Goal: Task Accomplishment & Management: Use online tool/utility

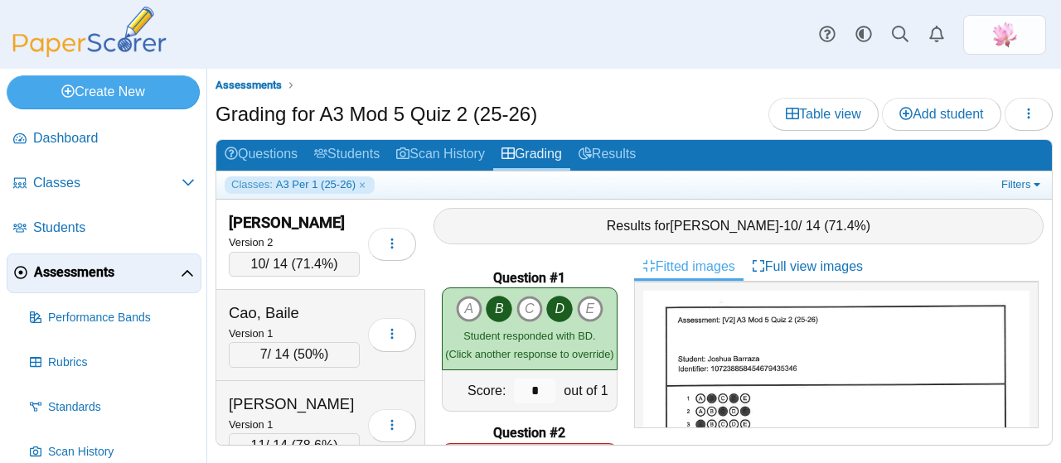
click at [263, 82] on span "Assessments" at bounding box center [249, 85] width 66 height 12
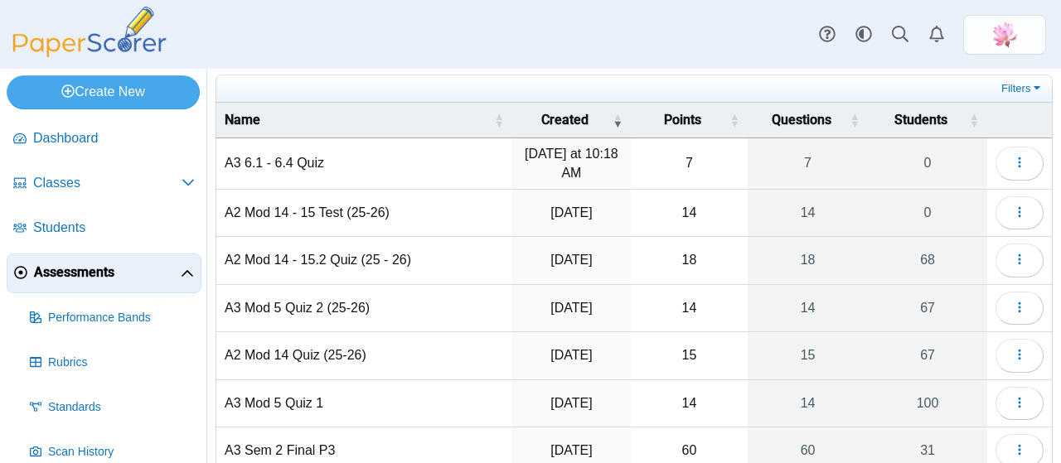
scroll to position [83, 0]
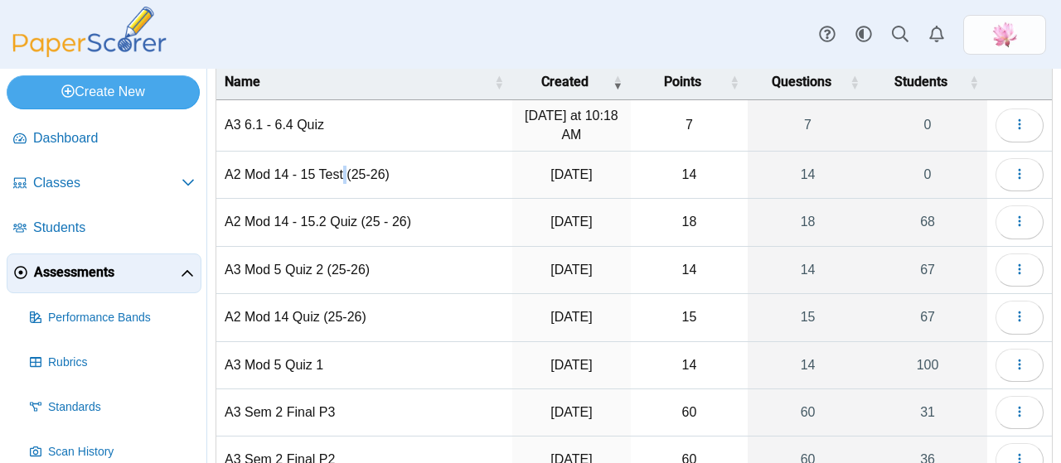
click at [345, 168] on td "A2 Mod 14 - 15 Test (25-26)" at bounding box center [364, 175] width 296 height 47
click at [1006, 158] on button "button" at bounding box center [1020, 174] width 48 height 33
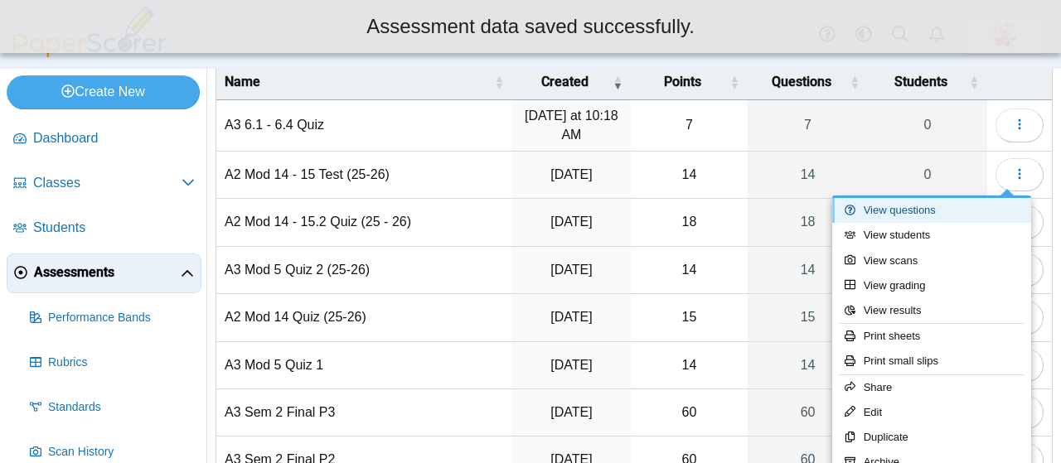
click at [921, 217] on link "View questions" at bounding box center [931, 210] width 199 height 25
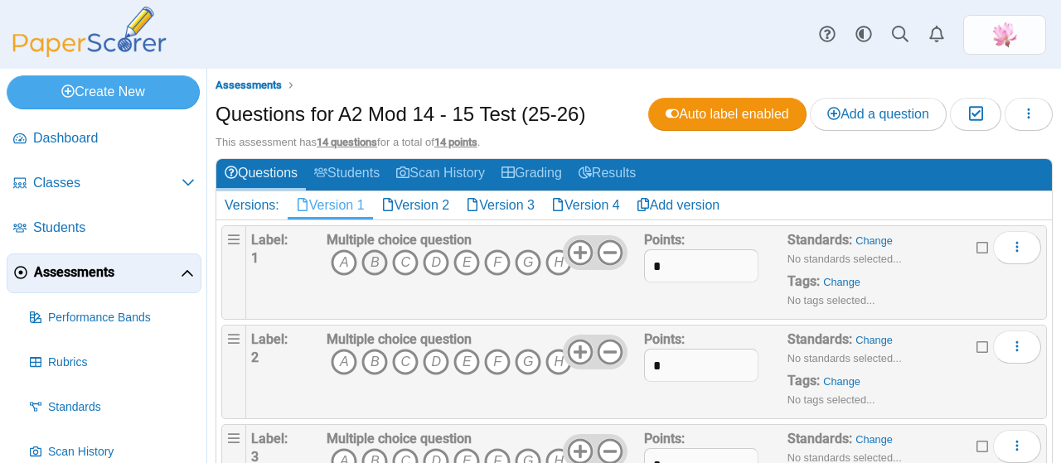
click at [371, 253] on icon "B" at bounding box center [375, 263] width 27 height 27
click at [439, 264] on icon "D" at bounding box center [436, 263] width 27 height 27
click at [468, 262] on icon "E" at bounding box center [467, 263] width 27 height 27
click at [527, 262] on icon "G" at bounding box center [528, 263] width 27 height 27
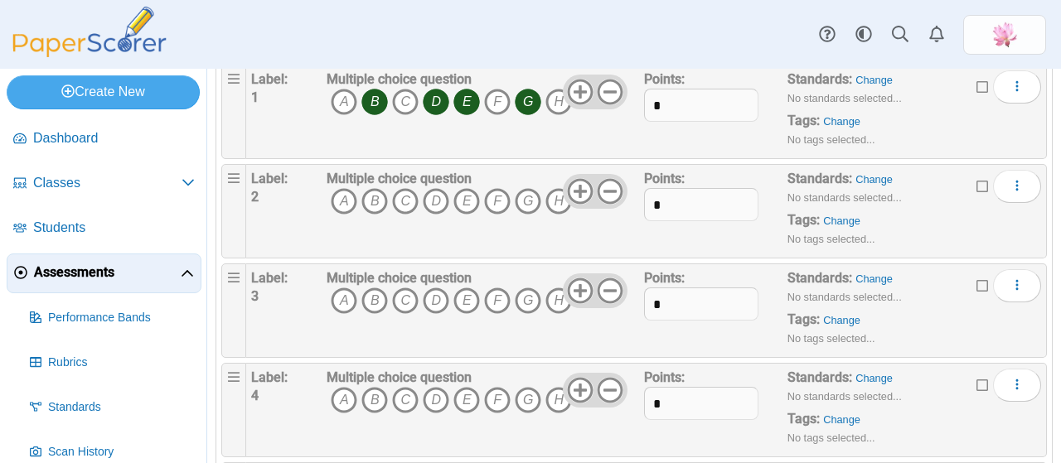
scroll to position [166, 0]
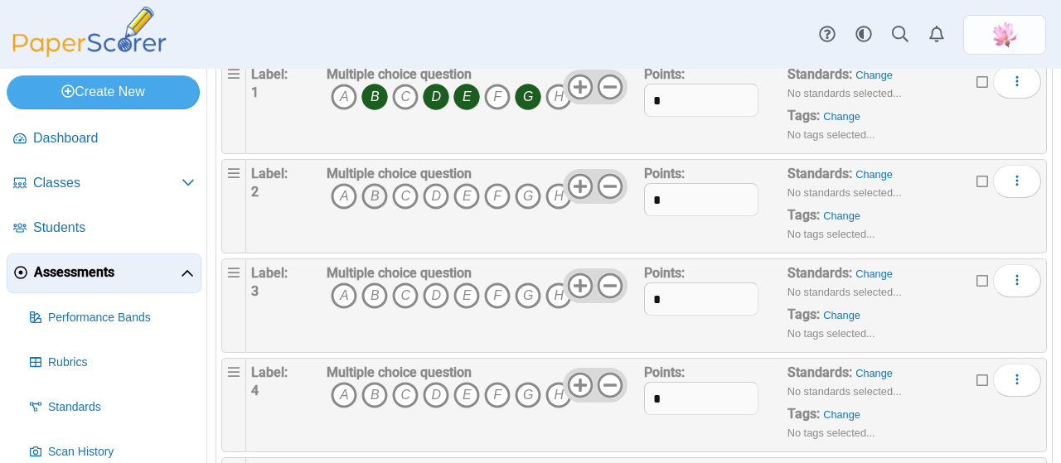
click at [369, 197] on icon "B" at bounding box center [375, 196] width 27 height 27
click at [407, 197] on icon "C" at bounding box center [405, 196] width 27 height 27
click at [501, 197] on icon "F" at bounding box center [497, 196] width 27 height 27
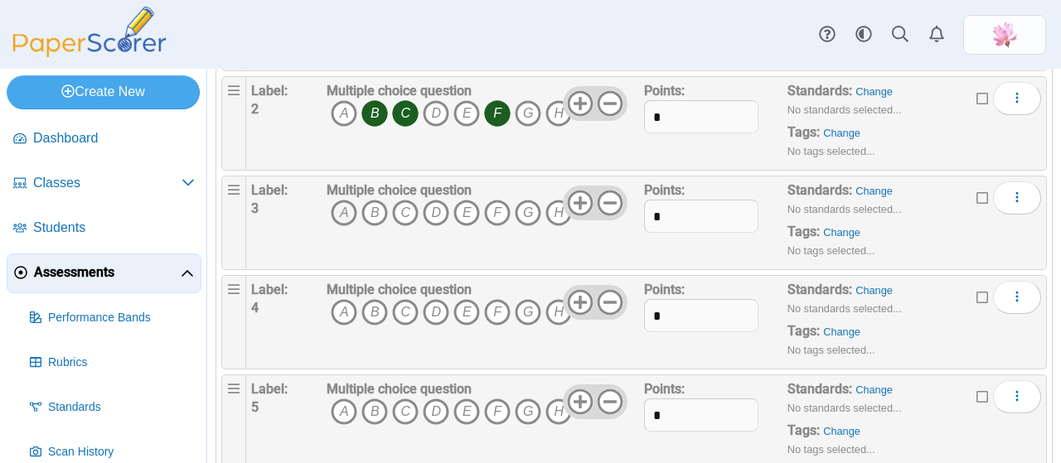
click at [342, 216] on icon "A" at bounding box center [344, 213] width 27 height 27
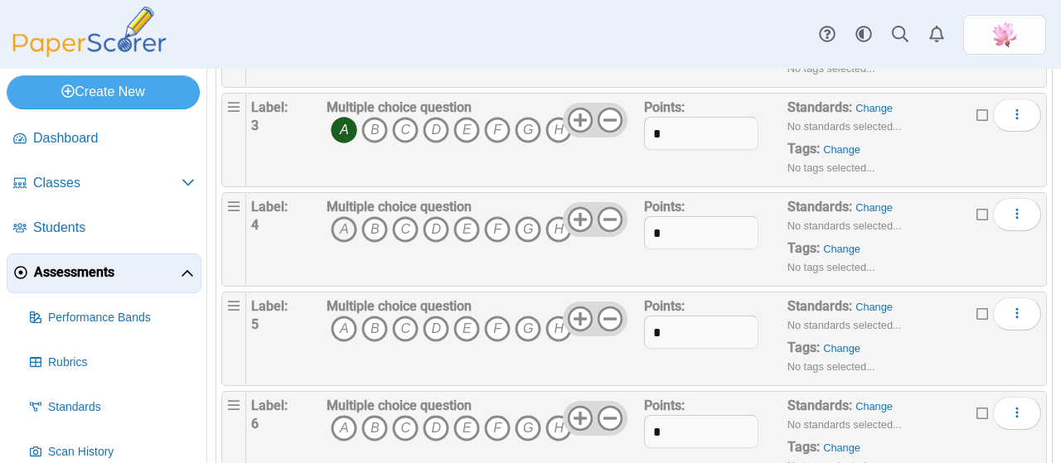
click at [345, 218] on icon "A" at bounding box center [344, 229] width 27 height 27
click at [512, 226] on span "A B C D E F G H" at bounding box center [449, 231] width 245 height 31
click at [502, 229] on icon "F" at bounding box center [497, 229] width 27 height 27
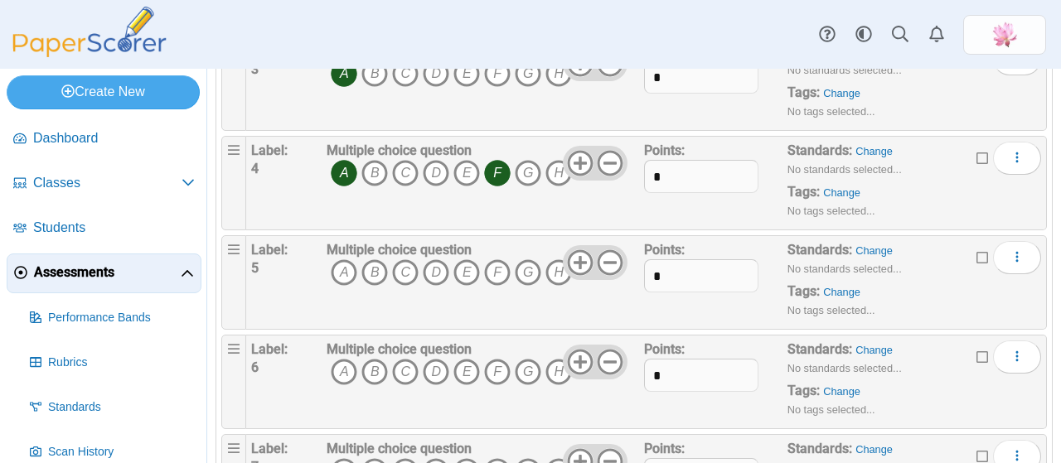
scroll to position [415, 0]
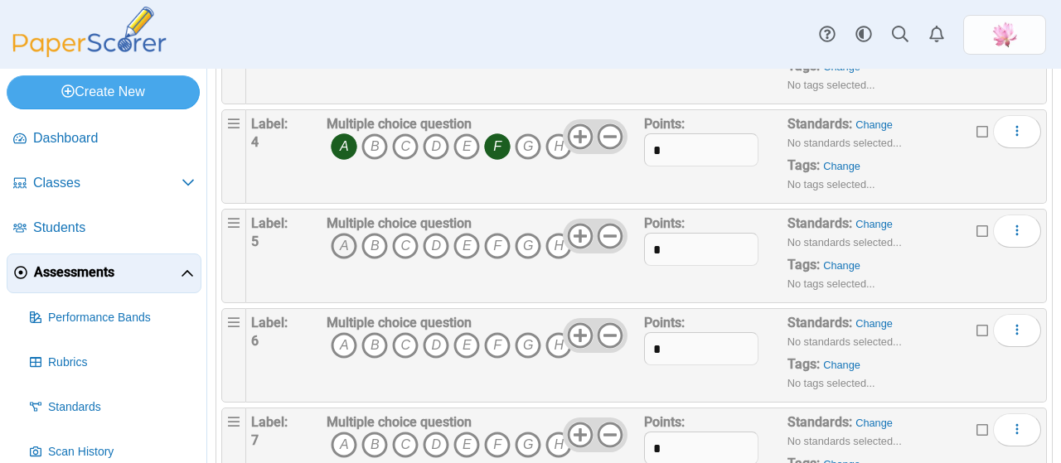
click at [344, 246] on icon "A" at bounding box center [344, 246] width 27 height 27
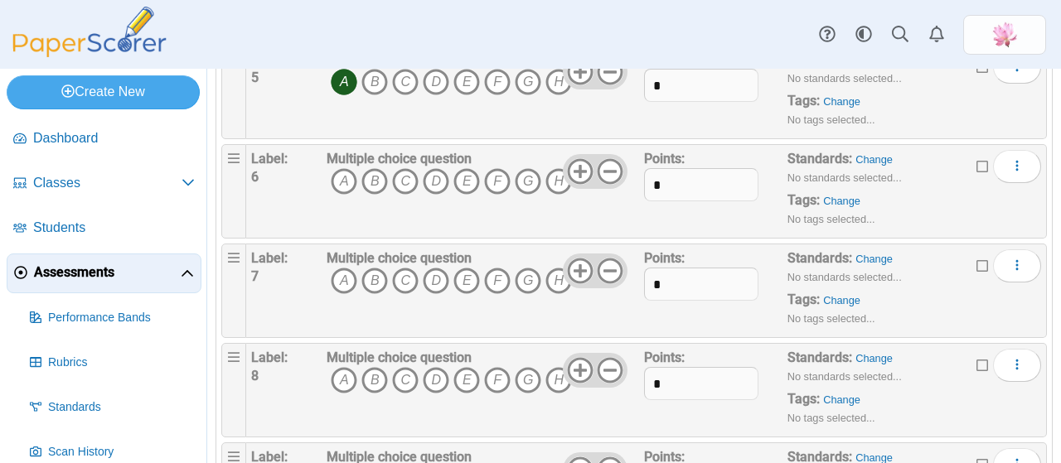
scroll to position [580, 0]
click at [342, 178] on icon "A" at bounding box center [344, 180] width 27 height 27
click at [339, 271] on icon "A" at bounding box center [344, 279] width 27 height 27
click at [401, 273] on icon "C" at bounding box center [405, 279] width 27 height 27
click at [472, 276] on icon "E" at bounding box center [467, 279] width 27 height 27
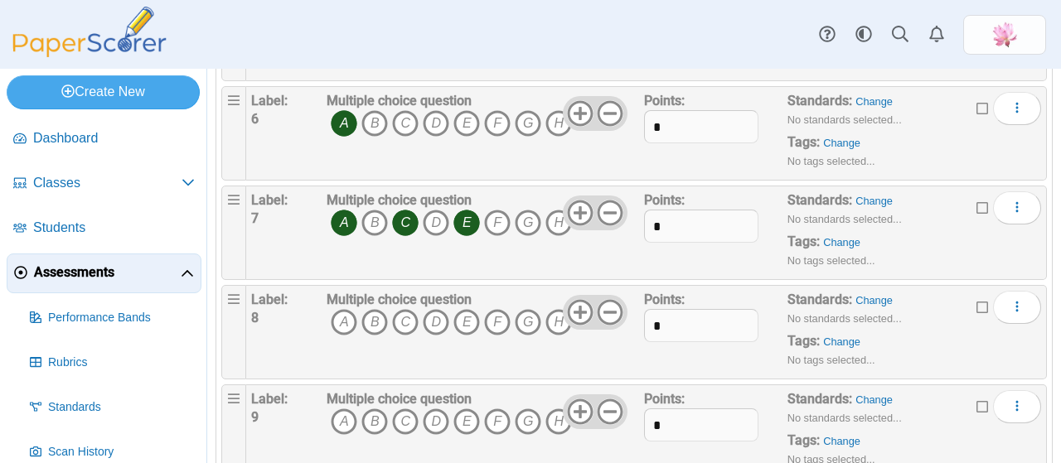
scroll to position [663, 0]
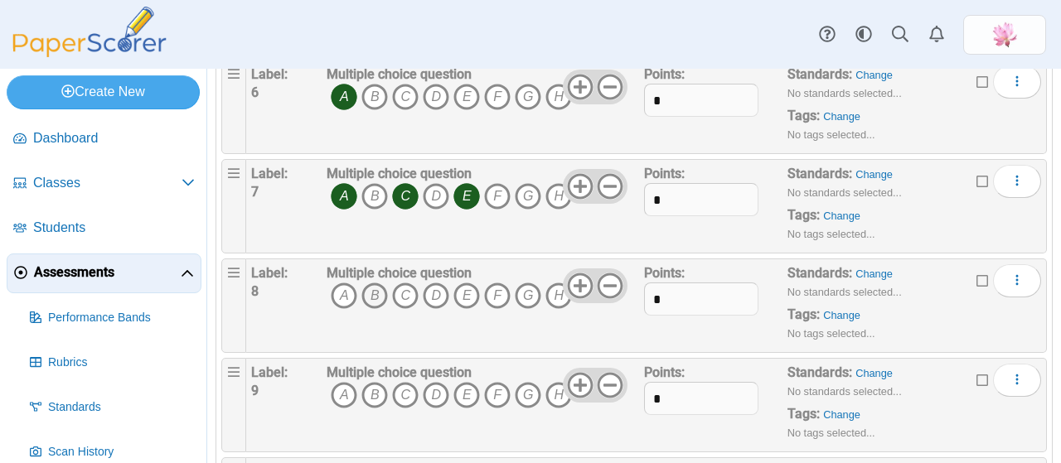
click at [374, 293] on icon "B" at bounding box center [375, 296] width 27 height 27
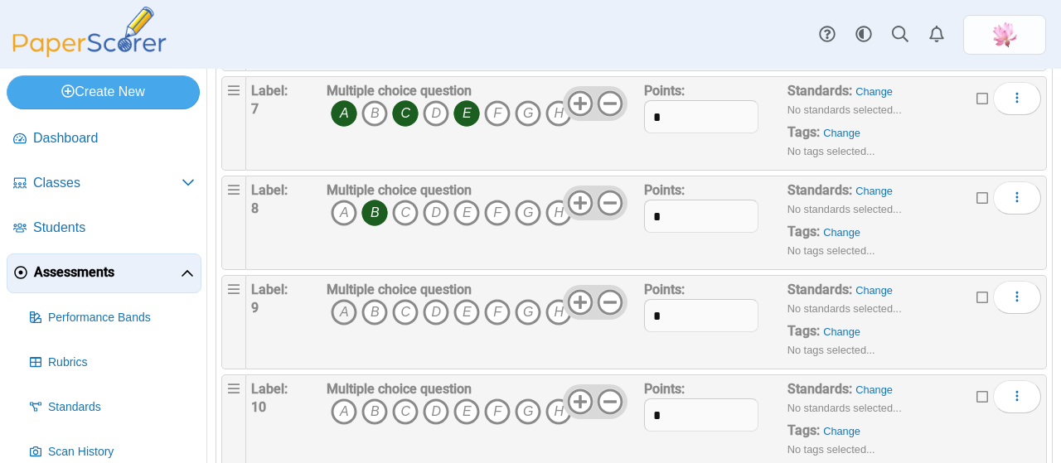
click at [343, 305] on icon "A" at bounding box center [344, 312] width 27 height 27
click at [382, 303] on icon "B" at bounding box center [375, 312] width 27 height 27
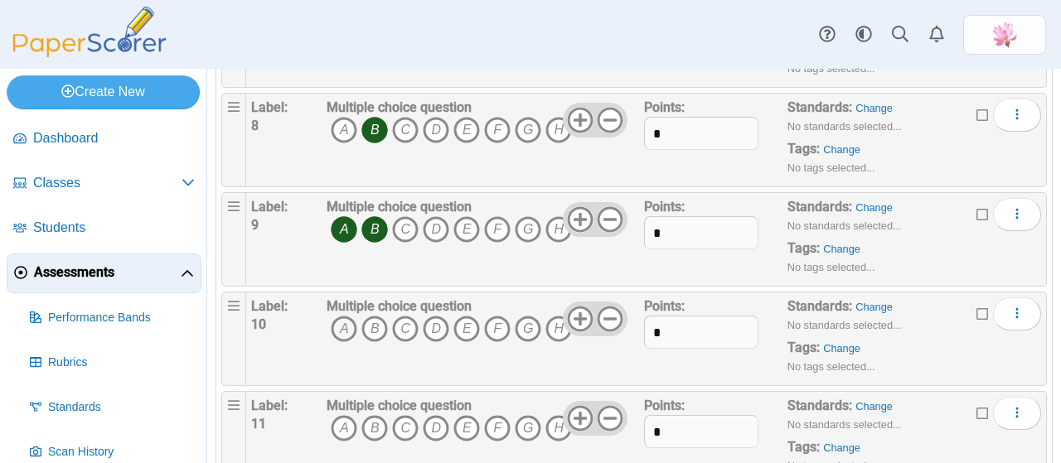
click at [345, 316] on icon "A" at bounding box center [344, 329] width 27 height 27
click at [375, 319] on icon "B" at bounding box center [375, 329] width 27 height 27
click at [401, 323] on icon "C" at bounding box center [405, 329] width 27 height 27
click at [438, 319] on icon "D" at bounding box center [436, 329] width 27 height 27
click at [499, 327] on icon "F" at bounding box center [497, 329] width 27 height 27
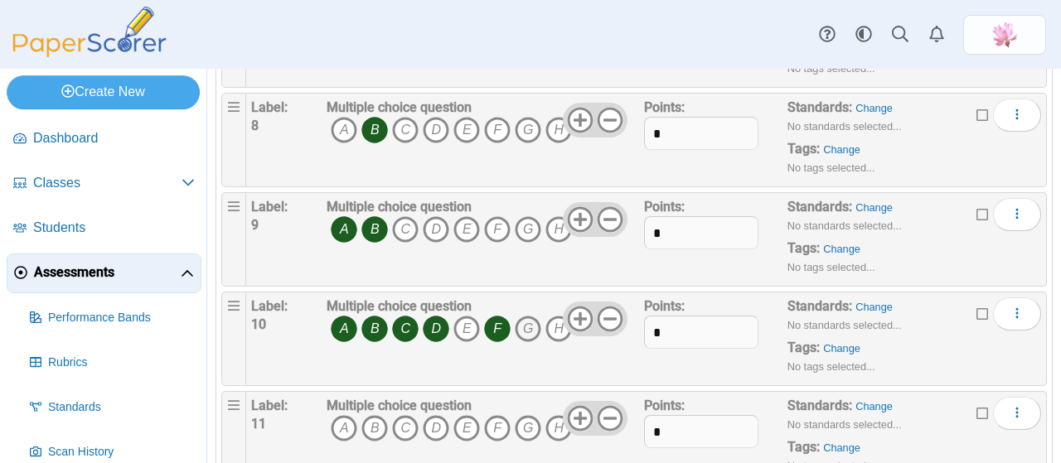
click at [520, 324] on icon "G" at bounding box center [528, 329] width 27 height 27
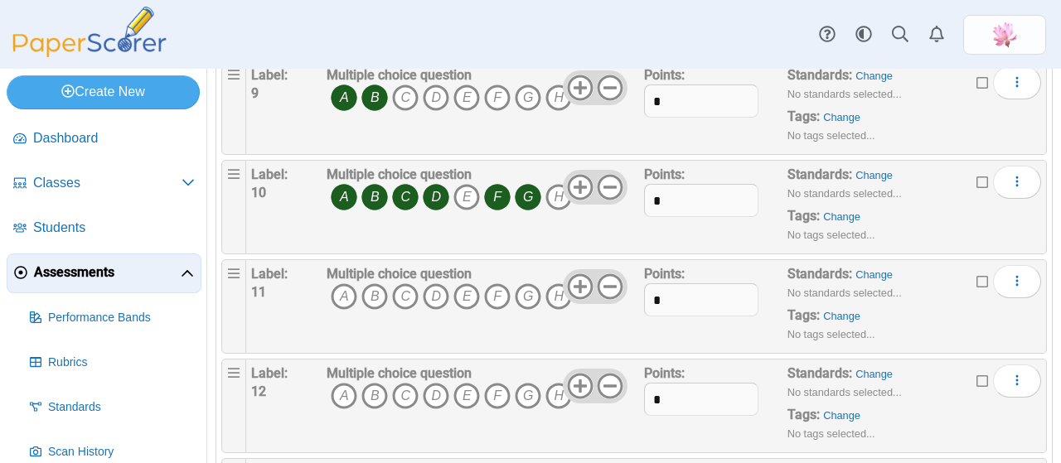
scroll to position [995, 0]
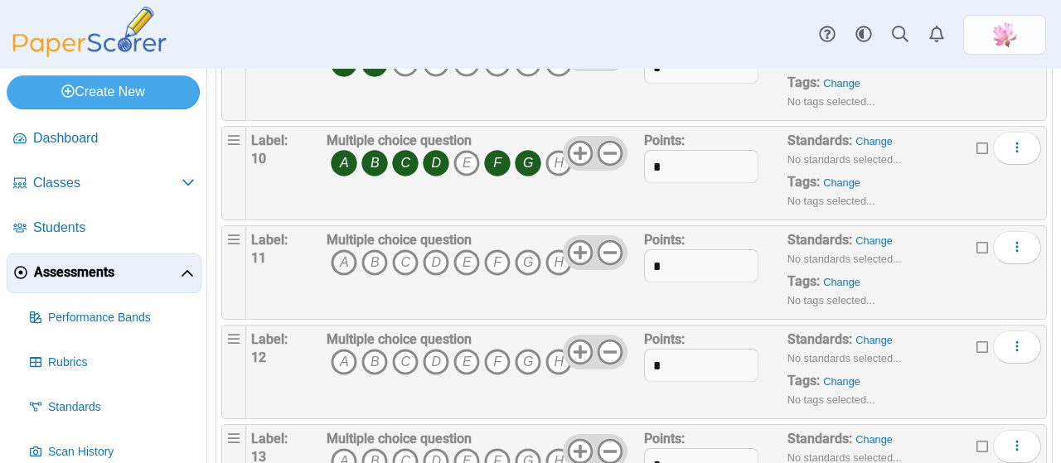
click at [337, 250] on icon "A" at bounding box center [344, 263] width 27 height 27
click at [443, 250] on icon "D" at bounding box center [436, 263] width 27 height 27
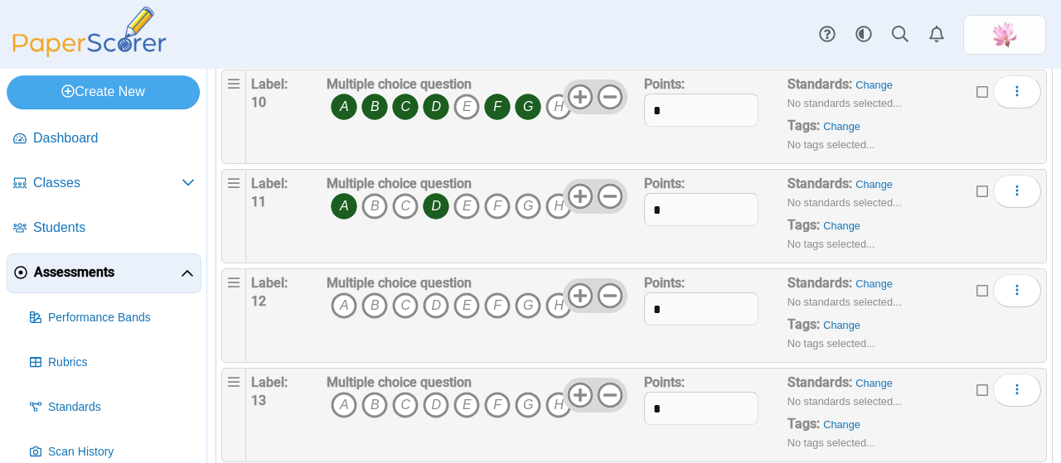
scroll to position [1078, 0]
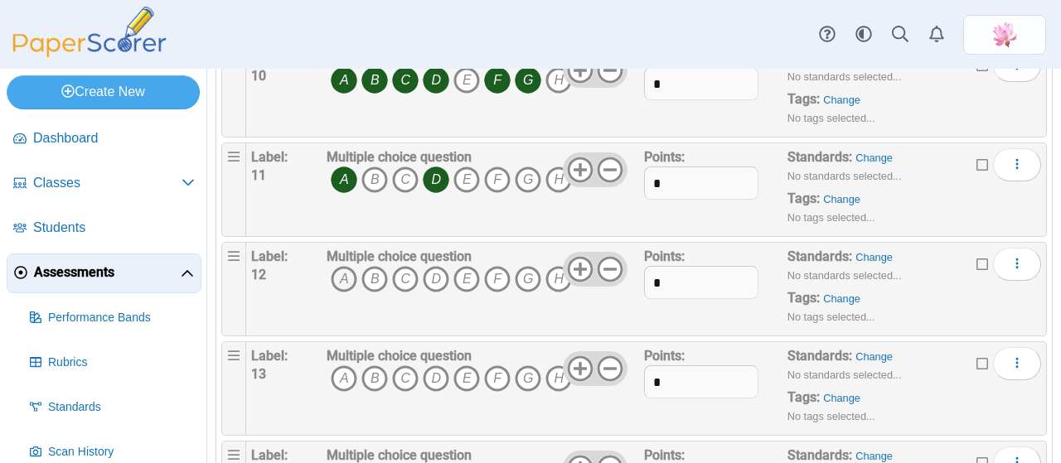
click at [333, 275] on icon "A" at bounding box center [344, 279] width 27 height 27
click at [441, 274] on icon "D" at bounding box center [436, 279] width 27 height 27
click at [464, 272] on icon "E" at bounding box center [467, 279] width 27 height 27
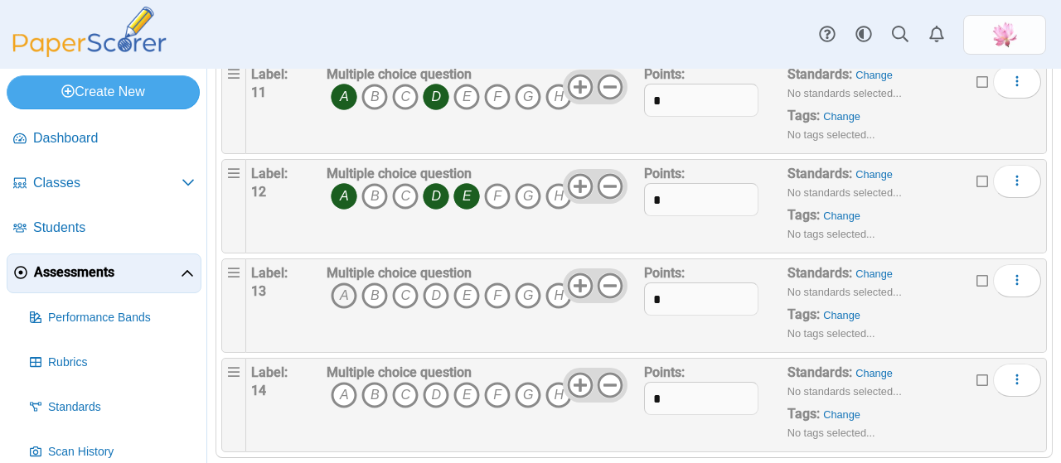
click at [343, 283] on icon "A" at bounding box center [344, 296] width 27 height 27
click at [377, 285] on icon "B" at bounding box center [375, 296] width 27 height 27
click at [405, 289] on icon "C" at bounding box center [405, 296] width 27 height 27
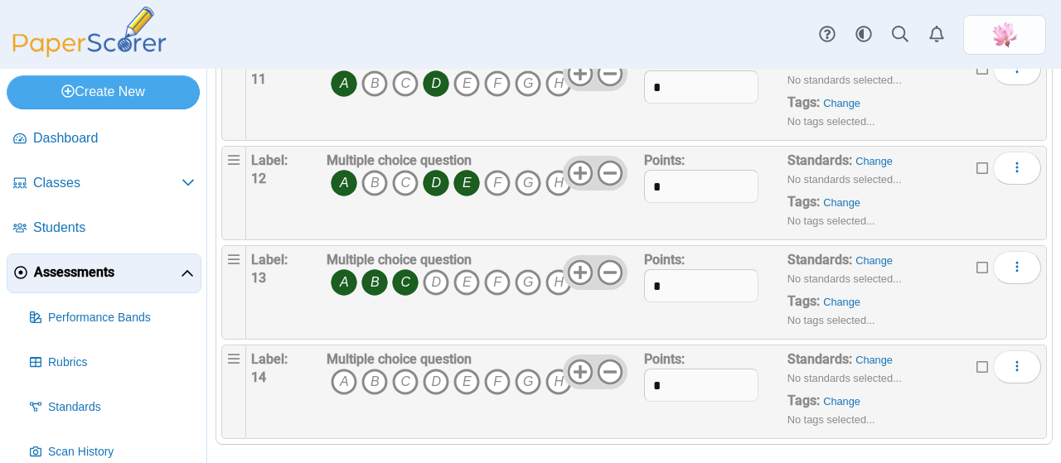
scroll to position [1178, 0]
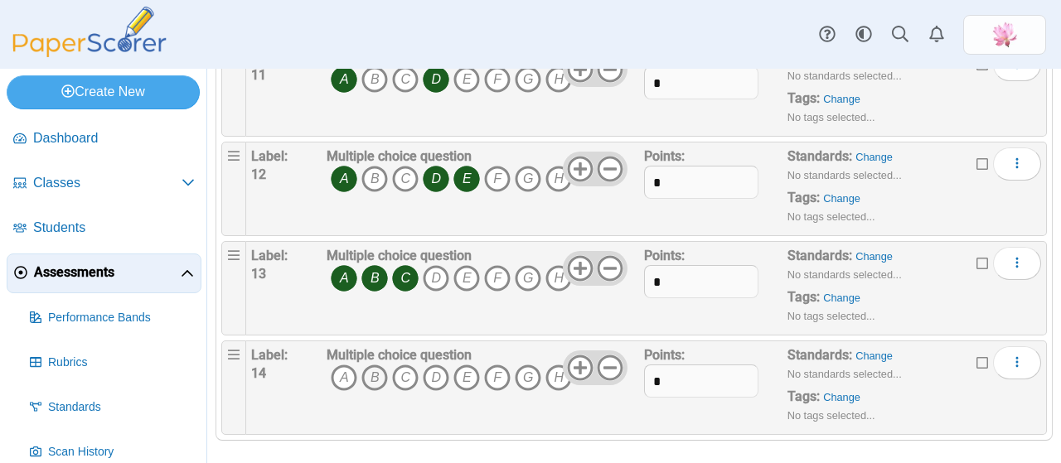
click at [374, 365] on icon "B" at bounding box center [375, 378] width 27 height 27
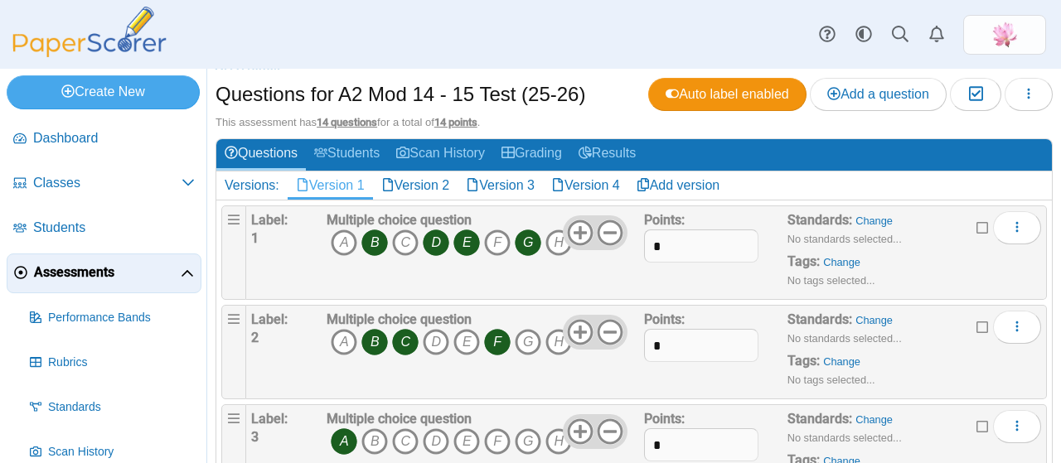
scroll to position [0, 0]
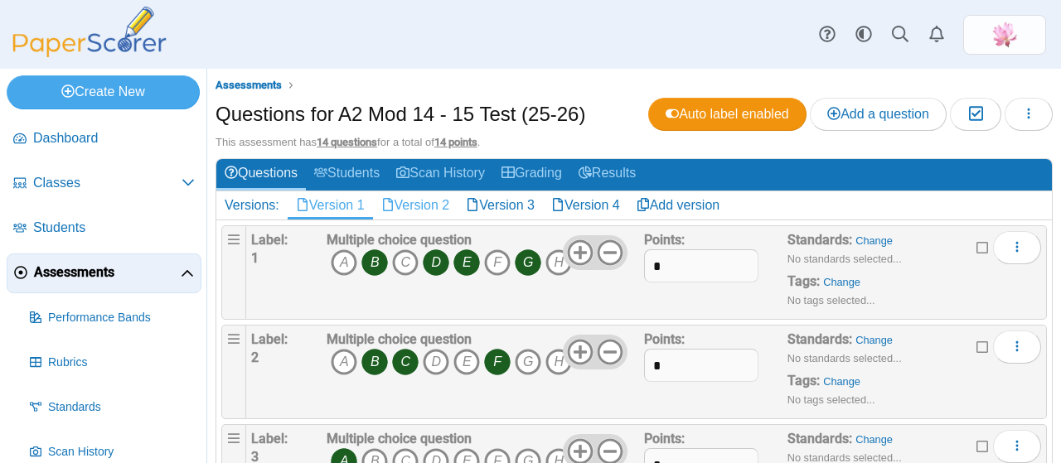
click at [425, 197] on link "Version 2" at bounding box center [415, 206] width 85 height 28
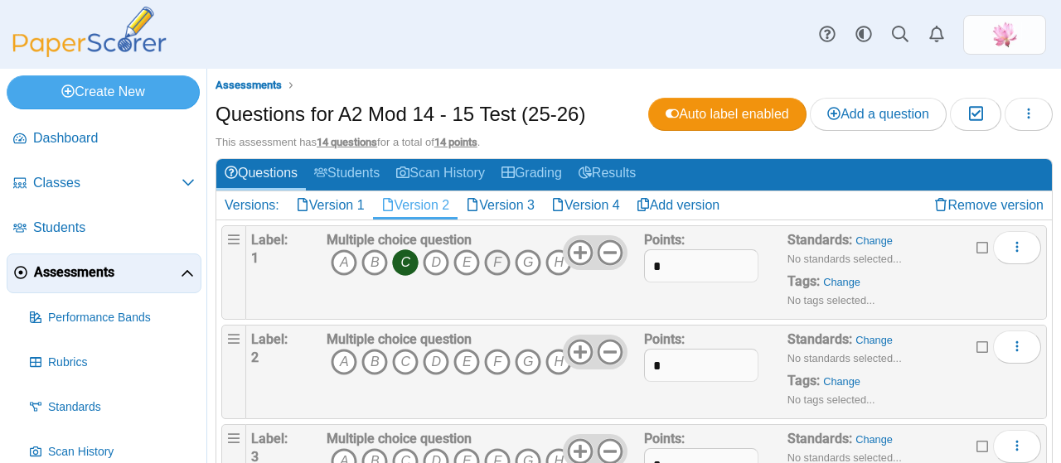
click at [493, 264] on icon "F" at bounding box center [497, 263] width 27 height 27
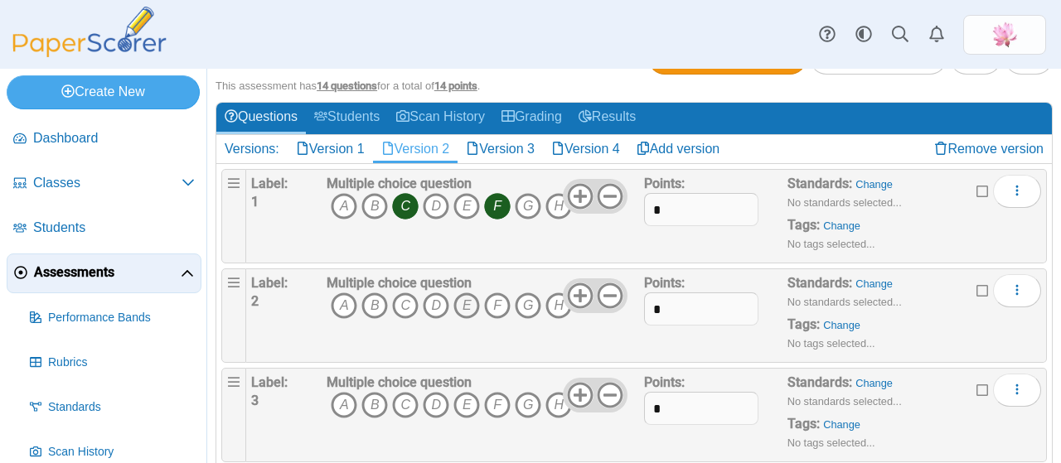
scroll to position [83, 0]
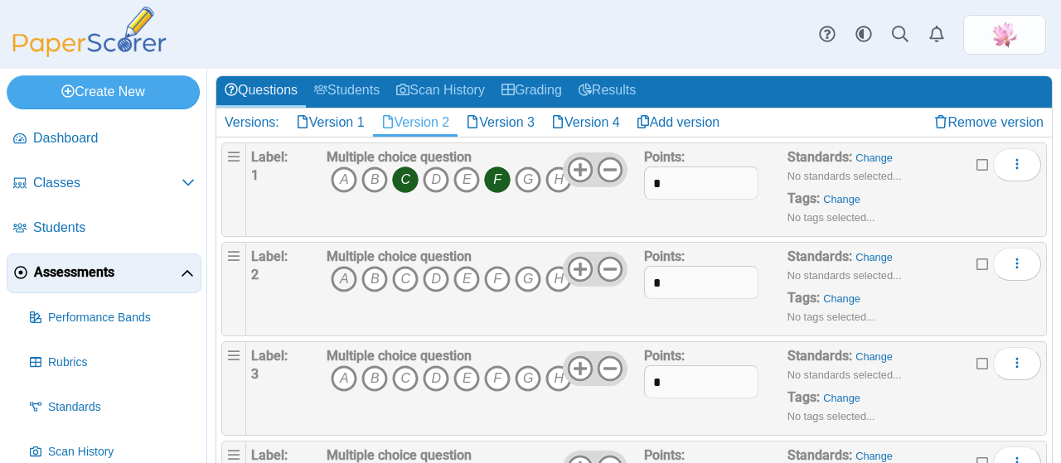
click at [347, 277] on icon "A" at bounding box center [344, 279] width 27 height 27
click at [443, 276] on icon "D" at bounding box center [436, 279] width 27 height 27
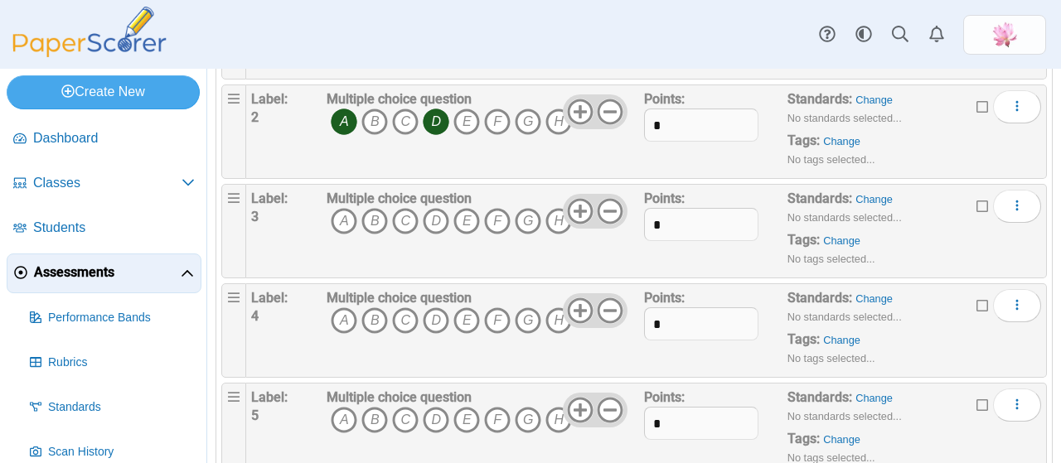
scroll to position [249, 0]
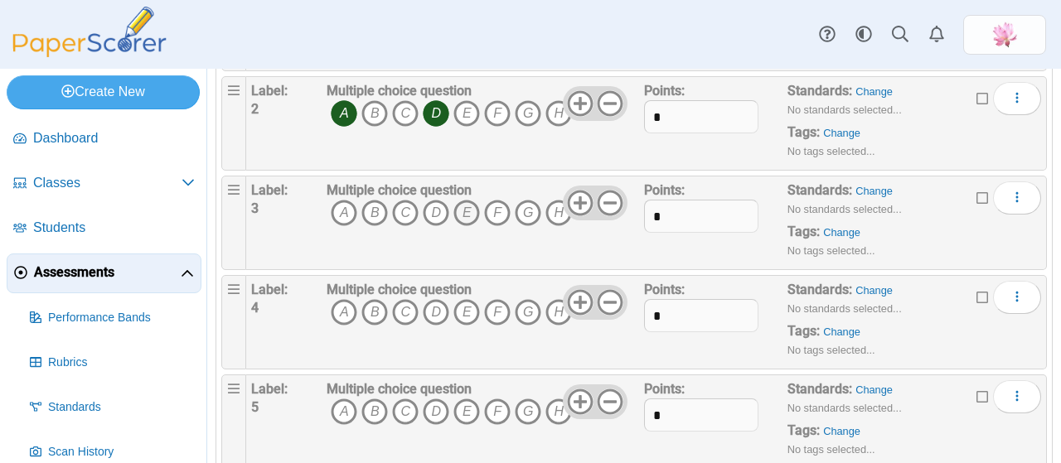
click at [468, 211] on icon "E" at bounding box center [467, 213] width 27 height 27
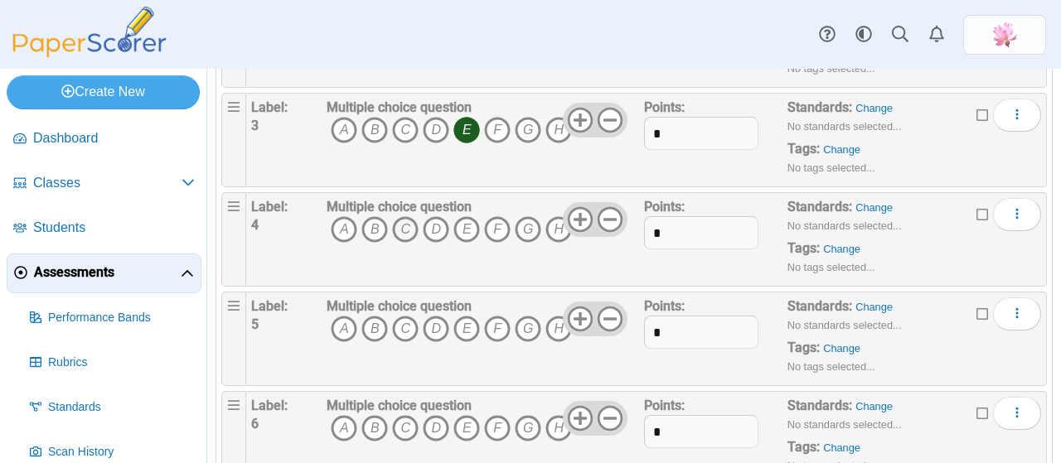
click at [411, 225] on icon "C" at bounding box center [405, 229] width 27 height 27
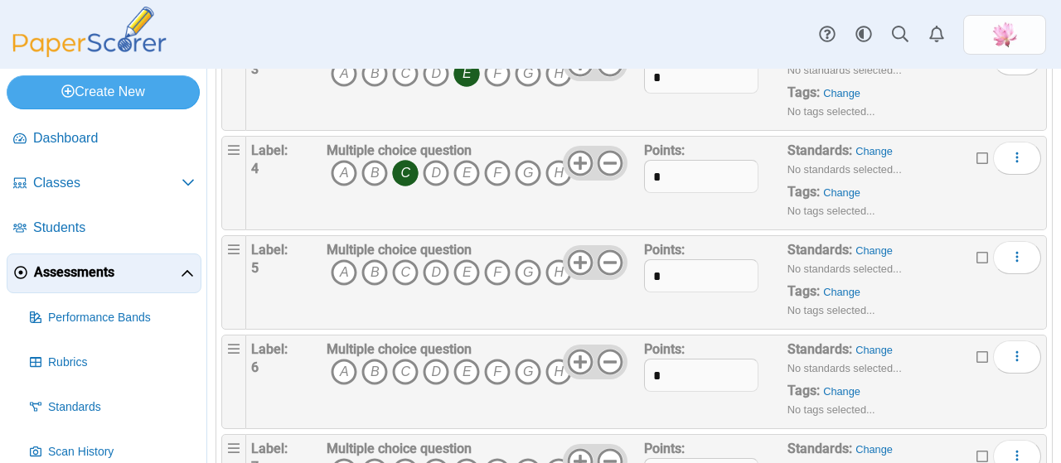
scroll to position [415, 0]
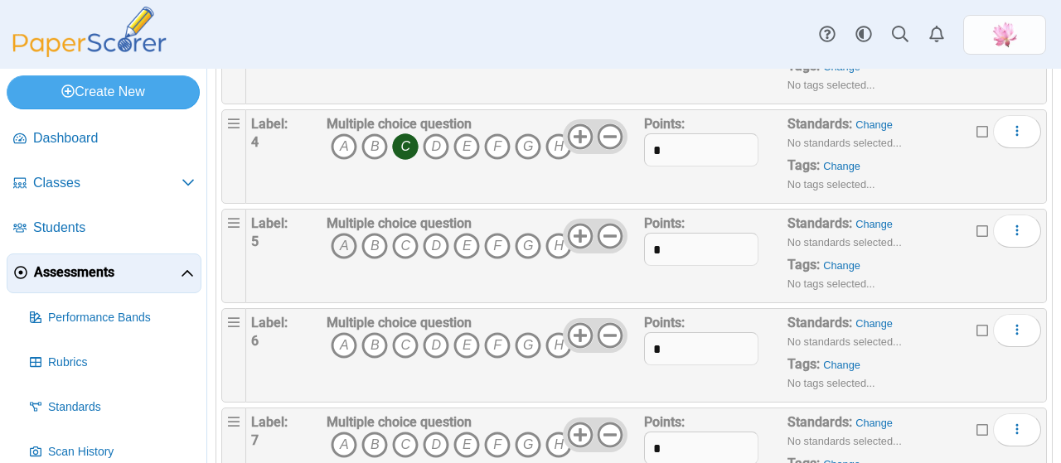
click at [340, 245] on icon "A" at bounding box center [344, 246] width 27 height 27
click at [473, 245] on icon "E" at bounding box center [467, 246] width 27 height 27
click at [501, 244] on icon "F" at bounding box center [497, 246] width 27 height 27
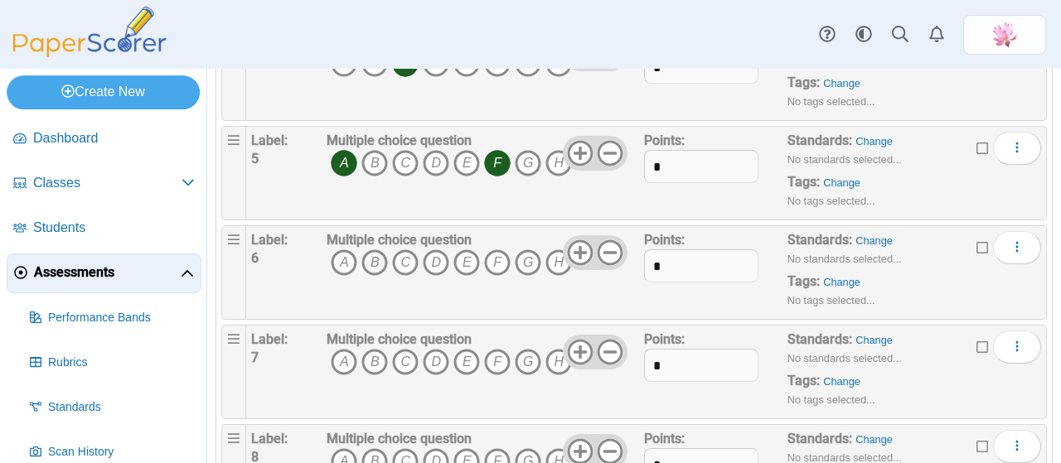
click at [372, 258] on icon "B" at bounding box center [375, 263] width 27 height 27
click at [413, 255] on icon "C" at bounding box center [405, 263] width 27 height 27
click at [461, 256] on icon "E" at bounding box center [467, 263] width 27 height 27
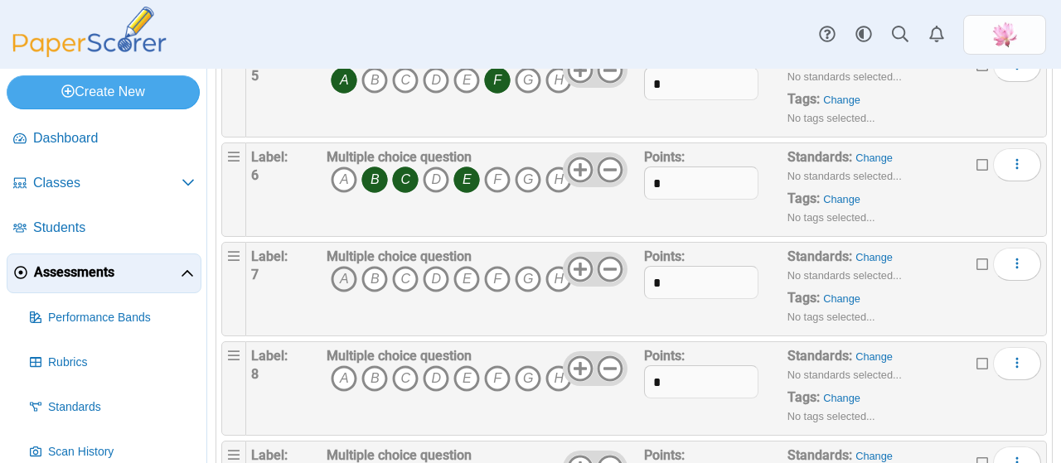
click at [342, 271] on icon "A" at bounding box center [344, 279] width 27 height 27
click at [381, 267] on icon "B" at bounding box center [375, 279] width 27 height 27
click at [410, 272] on icon "C" at bounding box center [405, 279] width 27 height 27
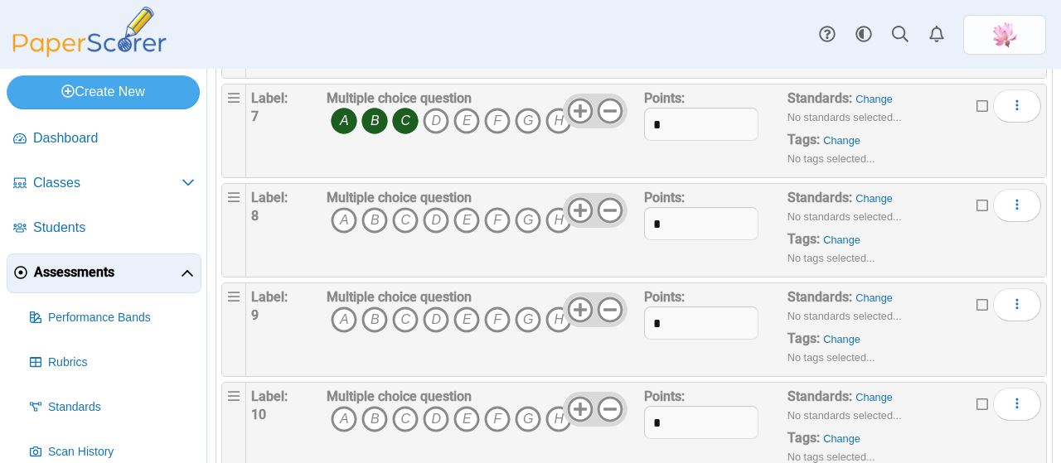
scroll to position [746, 0]
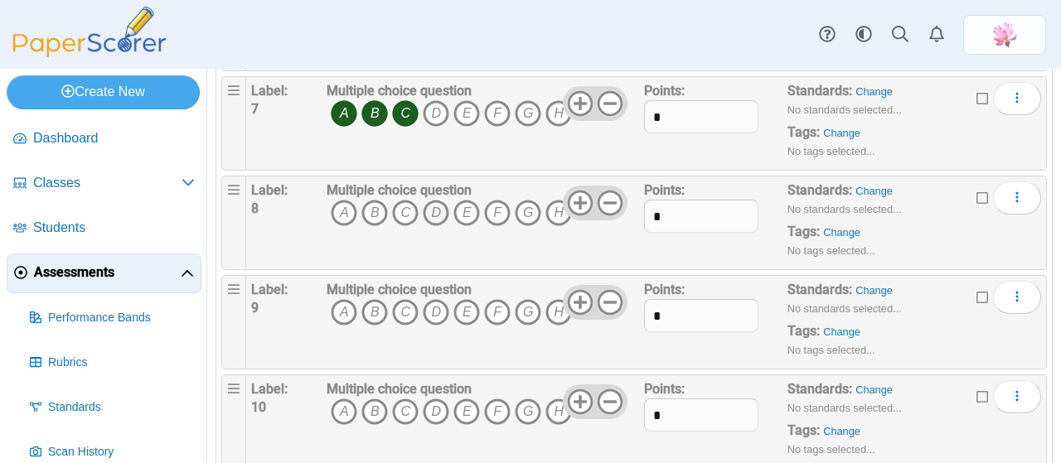
click at [430, 207] on icon "D" at bounding box center [436, 213] width 27 height 27
click at [459, 208] on icon "E" at bounding box center [467, 213] width 27 height 27
click at [488, 208] on icon "F" at bounding box center [497, 213] width 27 height 27
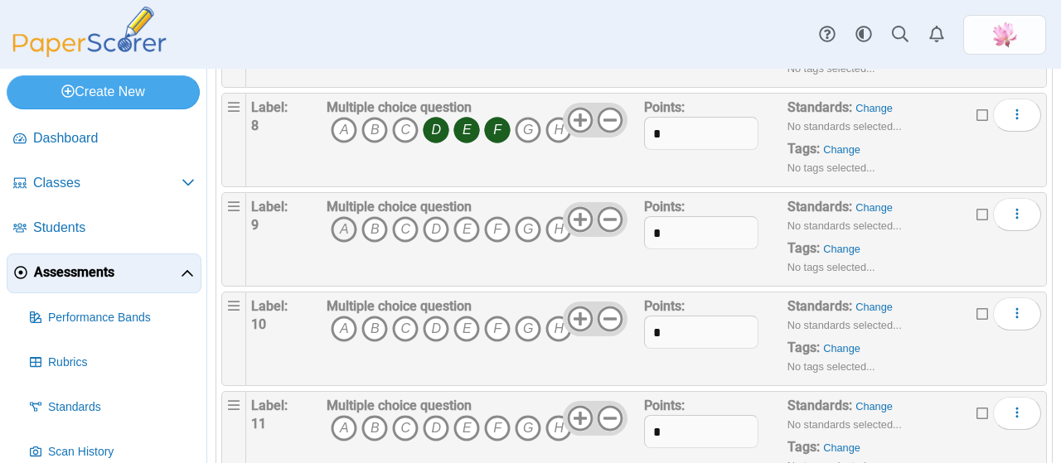
click at [342, 225] on icon "A" at bounding box center [344, 229] width 27 height 27
click at [409, 223] on icon "C" at bounding box center [405, 229] width 27 height 27
click at [433, 228] on icon "D" at bounding box center [436, 229] width 27 height 27
click at [468, 221] on icon "E" at bounding box center [467, 229] width 27 height 27
click at [496, 228] on icon "F" at bounding box center [497, 229] width 27 height 27
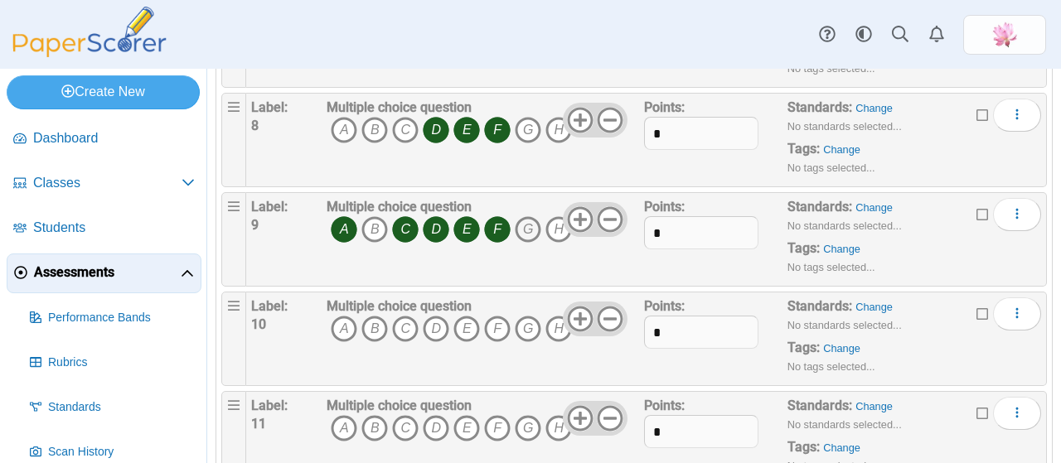
click at [527, 221] on icon "G" at bounding box center [528, 229] width 27 height 27
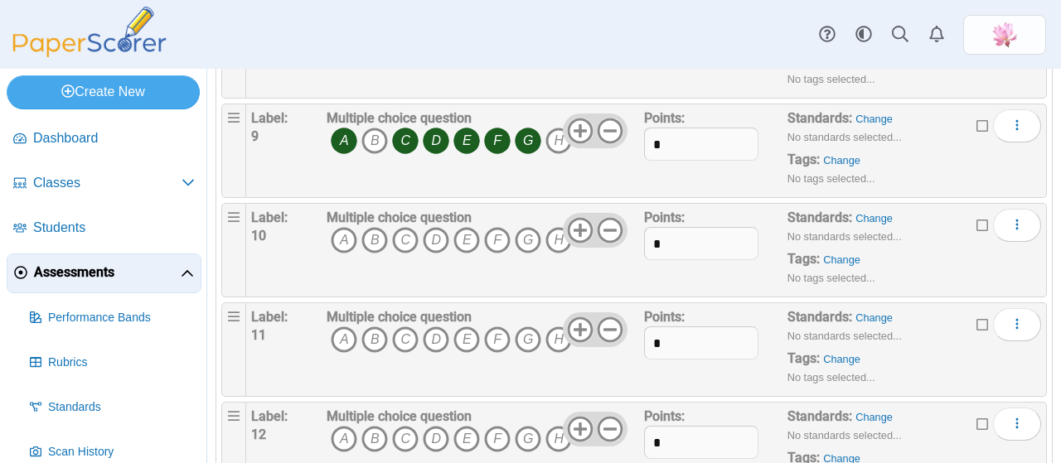
scroll to position [995, 0]
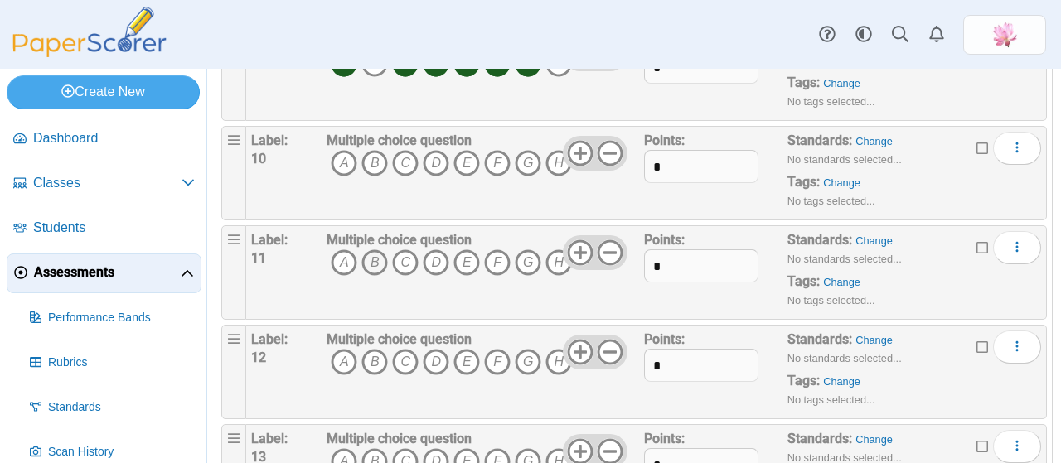
click at [378, 250] on icon "B" at bounding box center [375, 263] width 27 height 27
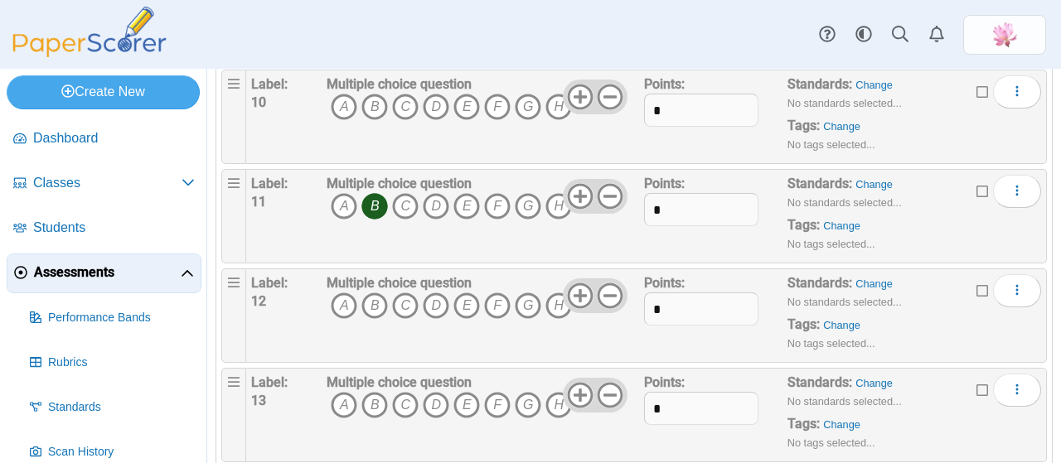
scroll to position [1078, 0]
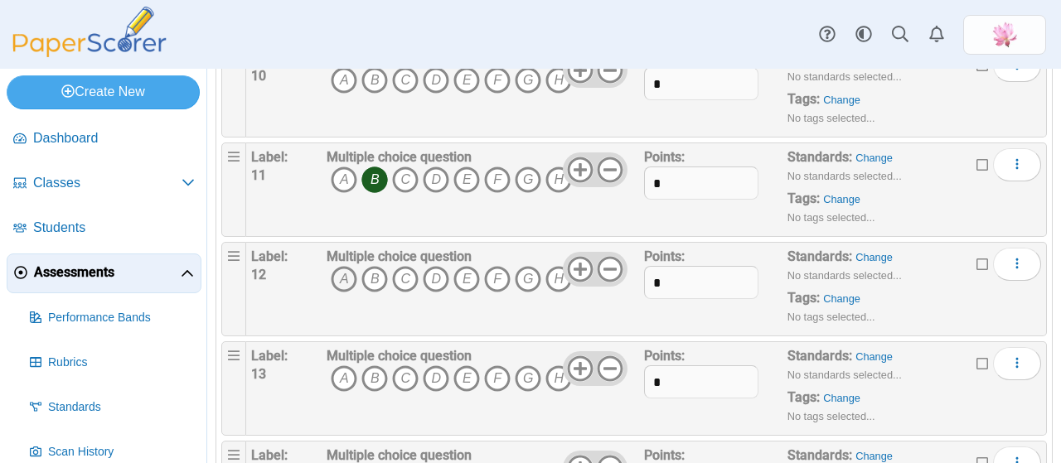
click at [340, 268] on icon "A" at bounding box center [344, 279] width 27 height 27
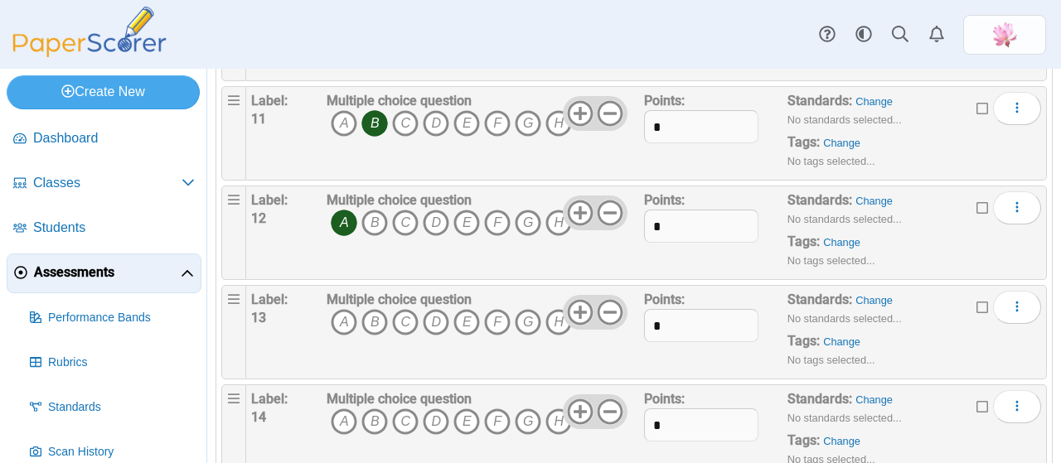
scroll to position [1161, 0]
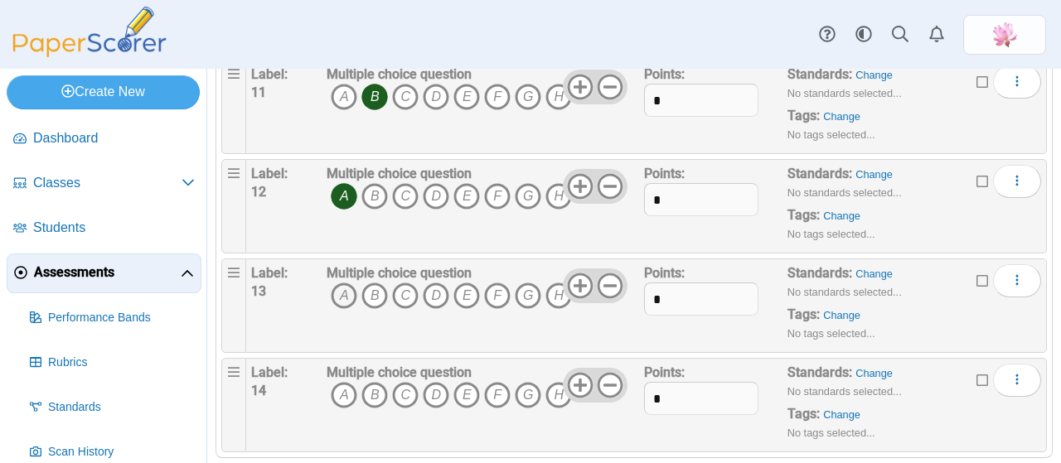
click at [342, 294] on icon "A" at bounding box center [344, 296] width 27 height 27
click at [408, 284] on icon "C" at bounding box center [405, 296] width 27 height 27
click at [461, 283] on icon "E" at bounding box center [467, 296] width 27 height 27
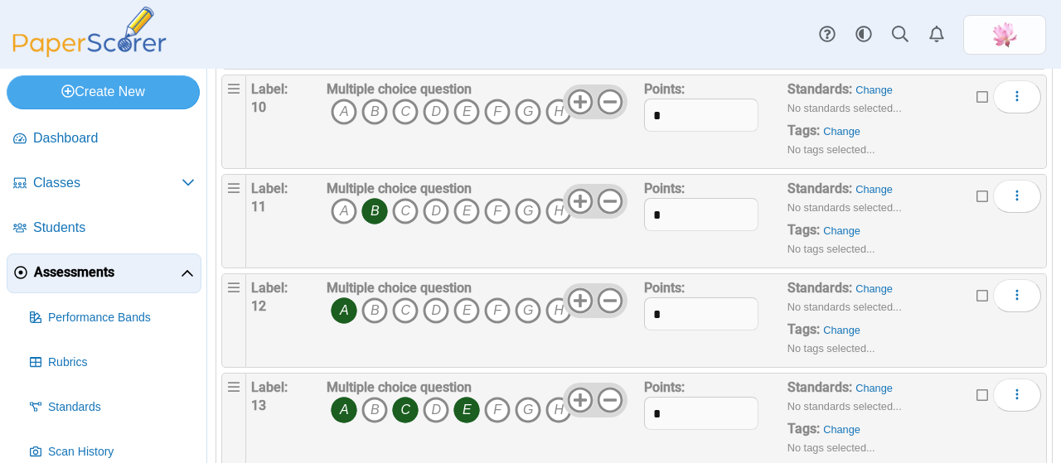
scroll to position [995, 0]
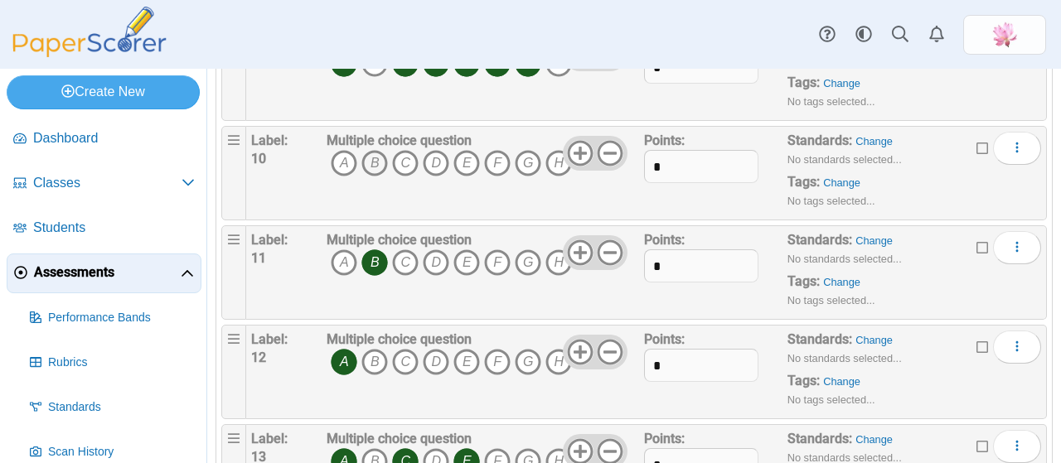
click at [375, 150] on icon "B" at bounding box center [375, 163] width 27 height 27
click at [376, 255] on icon "B" at bounding box center [375, 263] width 27 height 27
click at [335, 255] on icon "A" at bounding box center [344, 263] width 27 height 27
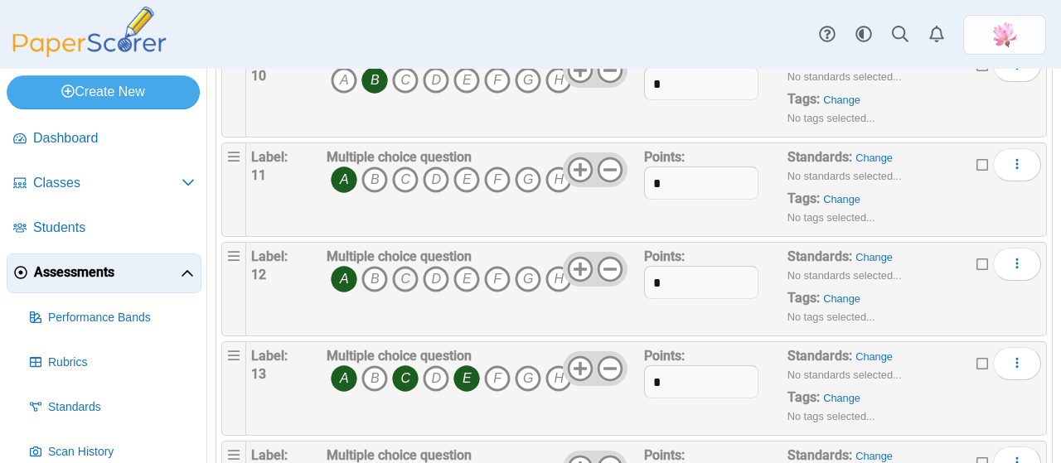
click at [403, 274] on icon "C" at bounding box center [405, 279] width 27 height 27
click at [466, 270] on icon "E" at bounding box center [467, 279] width 27 height 27
click at [434, 370] on icon "D" at bounding box center [436, 379] width 27 height 27
click at [459, 366] on icon "E" at bounding box center [467, 379] width 27 height 27
click at [385, 367] on icon "B" at bounding box center [375, 379] width 27 height 27
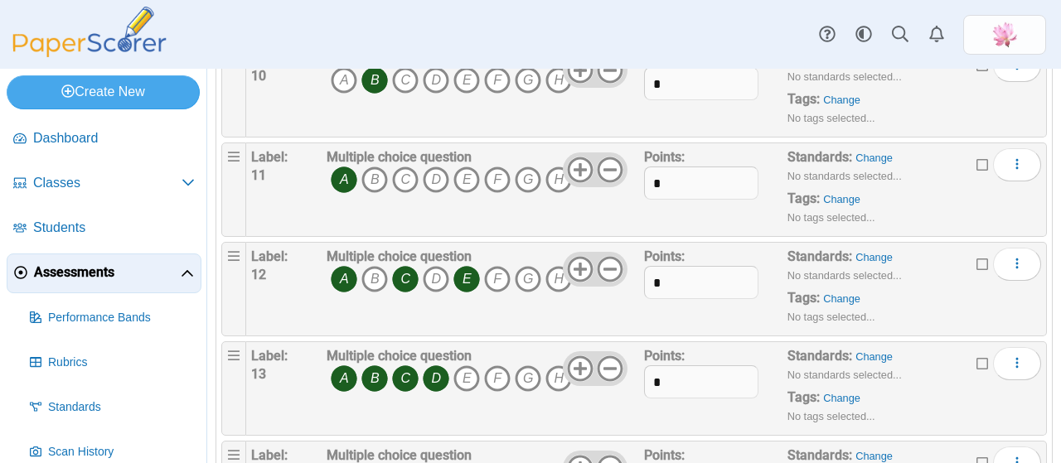
click at [400, 366] on icon "C" at bounding box center [405, 379] width 27 height 27
click at [362, 366] on icon "B" at bounding box center [375, 379] width 27 height 27
click at [347, 366] on icon "A" at bounding box center [344, 379] width 27 height 27
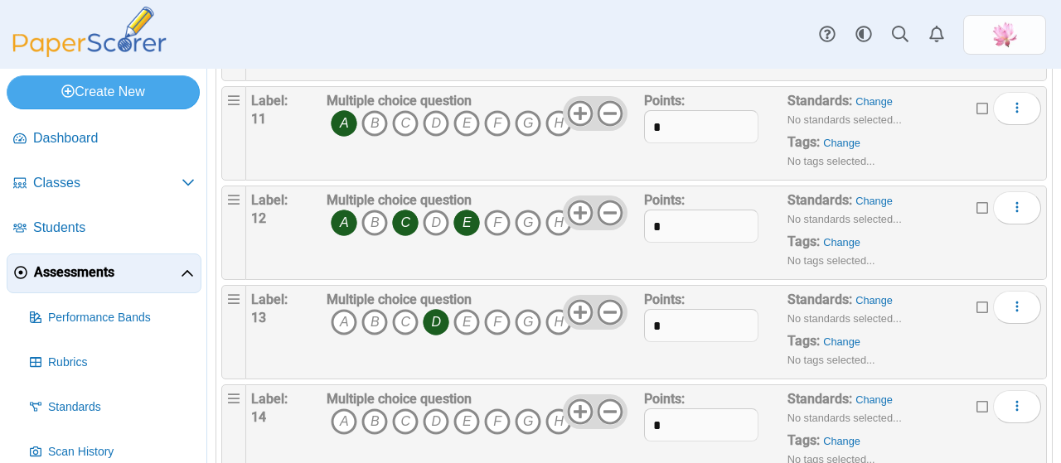
scroll to position [1161, 0]
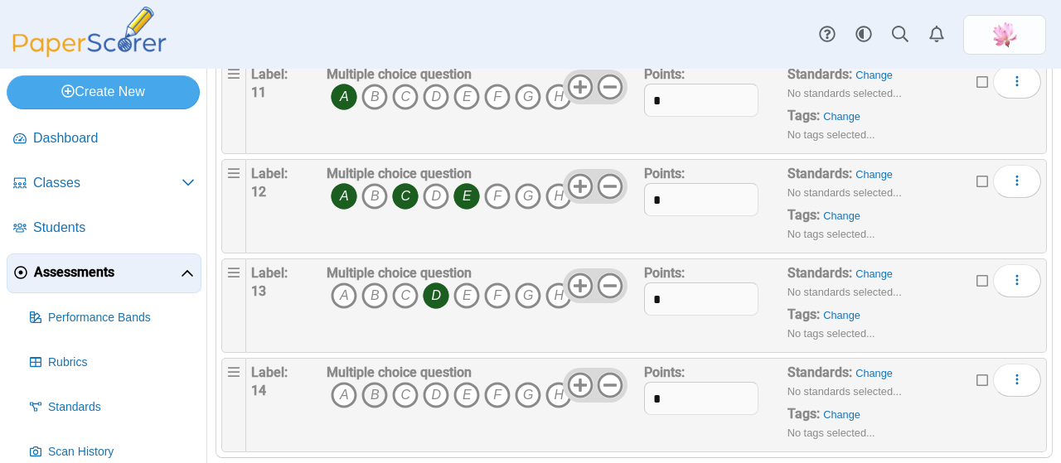
click at [375, 392] on icon "B" at bounding box center [375, 395] width 27 height 27
click at [404, 389] on icon "C" at bounding box center [405, 395] width 27 height 27
click at [438, 388] on icon "D" at bounding box center [436, 395] width 27 height 27
click at [507, 391] on icon "F" at bounding box center [497, 395] width 27 height 27
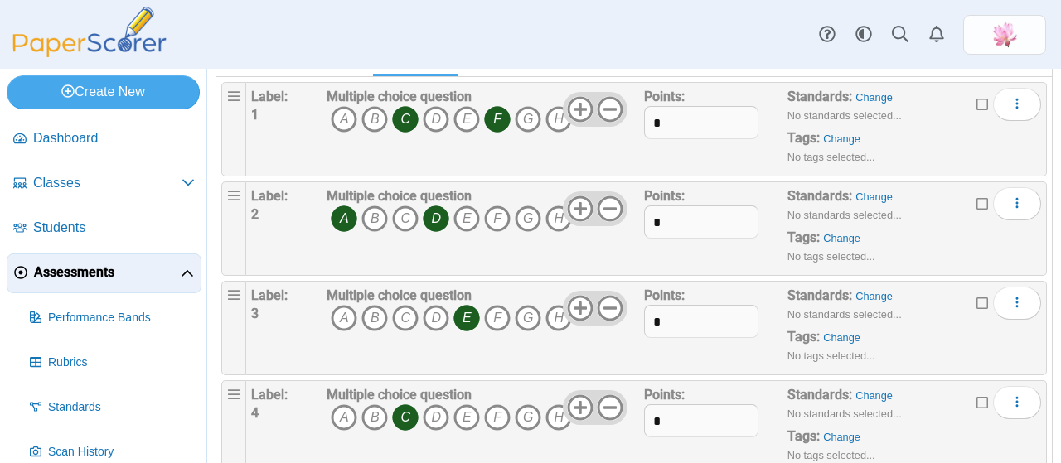
scroll to position [0, 0]
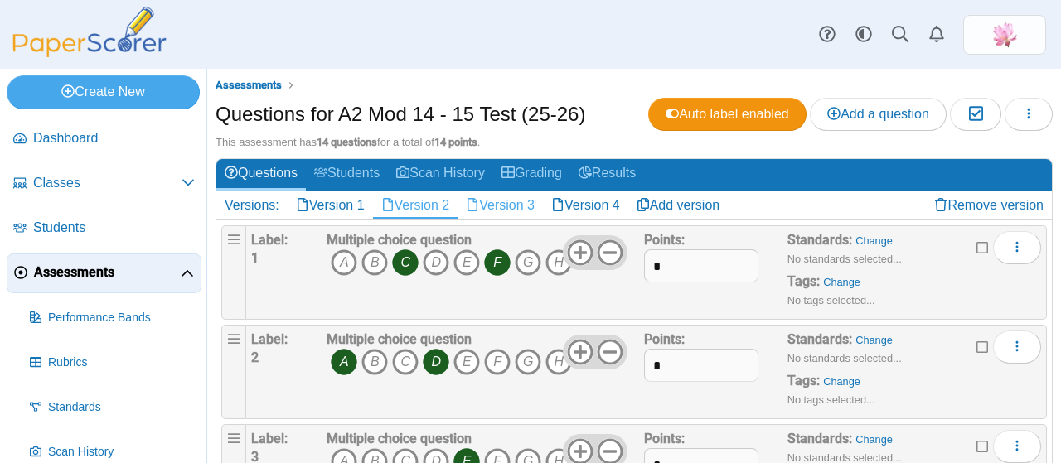
click at [501, 196] on link "Version 3" at bounding box center [500, 206] width 85 height 28
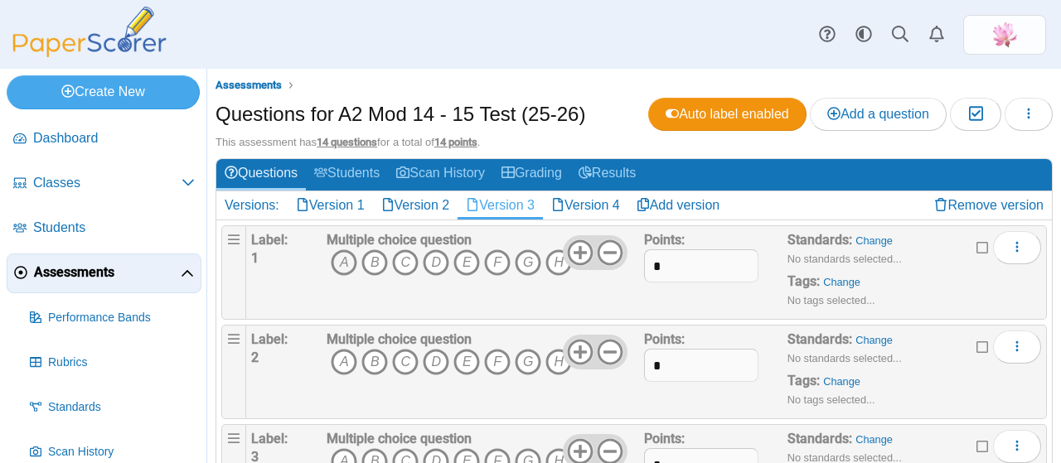
click at [337, 264] on icon "A" at bounding box center [344, 263] width 27 height 27
click at [434, 263] on icon "D" at bounding box center [436, 263] width 27 height 27
click at [522, 255] on icon "G" at bounding box center [528, 263] width 27 height 27
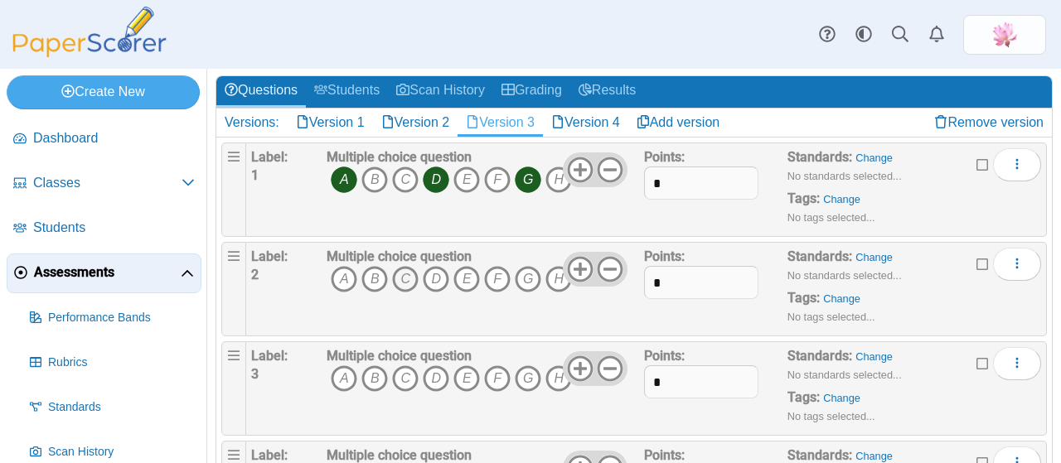
click at [411, 275] on icon "C" at bounding box center [405, 279] width 27 height 27
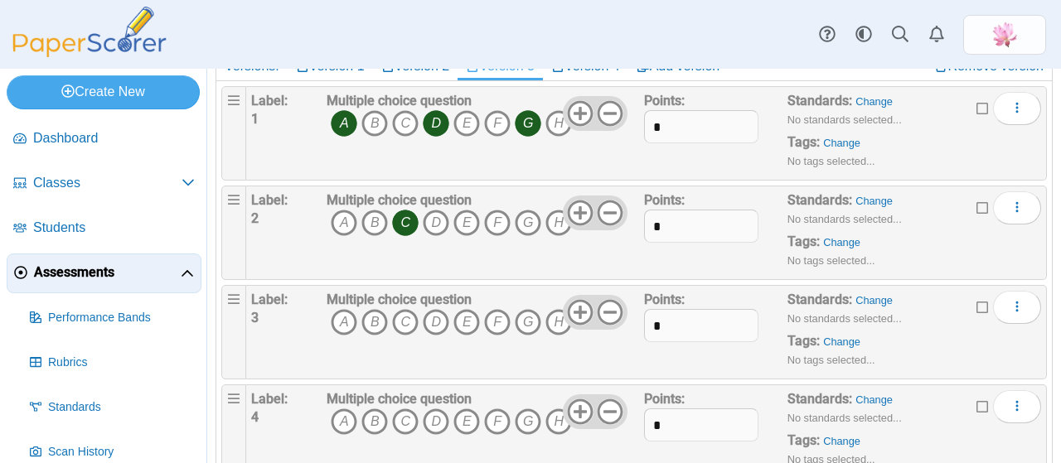
scroll to position [166, 0]
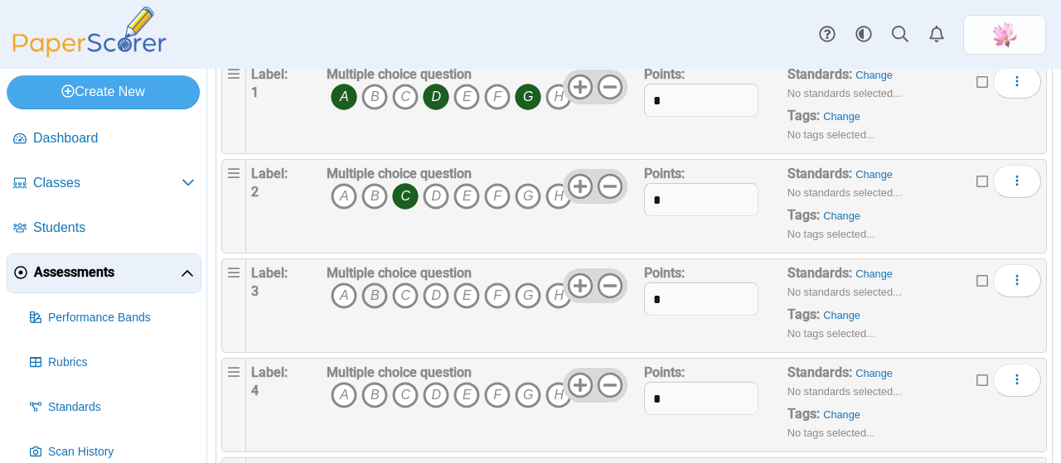
click at [376, 301] on icon "B" at bounding box center [375, 296] width 27 height 27
click at [414, 294] on icon "C" at bounding box center [405, 296] width 27 height 27
click at [436, 290] on icon "D" at bounding box center [436, 296] width 27 height 27
click at [523, 288] on icon "G" at bounding box center [528, 296] width 27 height 27
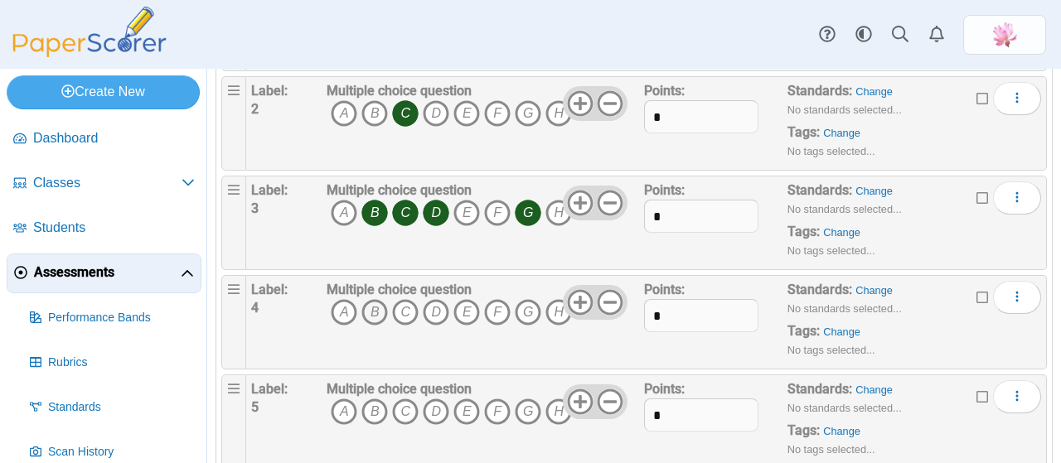
click at [371, 311] on icon "B" at bounding box center [375, 312] width 27 height 27
click at [404, 311] on icon "C" at bounding box center [405, 312] width 27 height 27
click at [469, 303] on icon "E" at bounding box center [467, 312] width 27 height 27
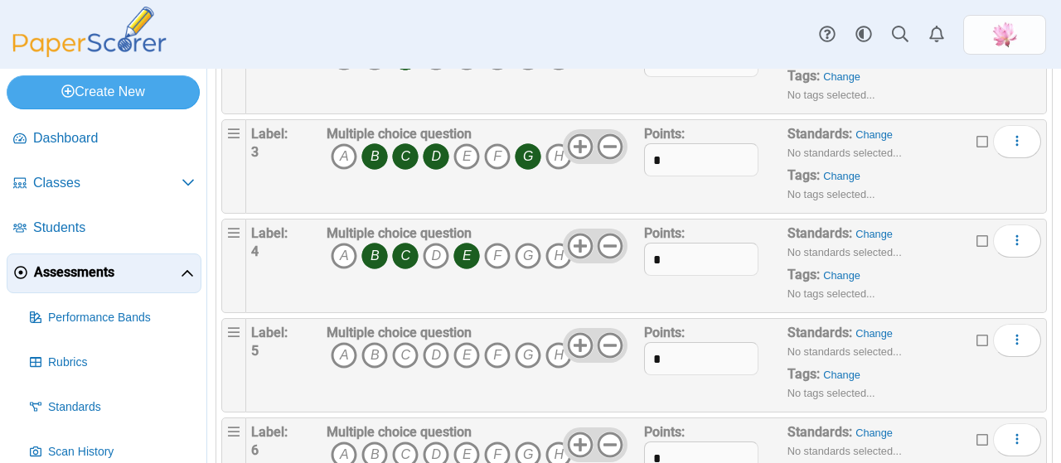
scroll to position [332, 0]
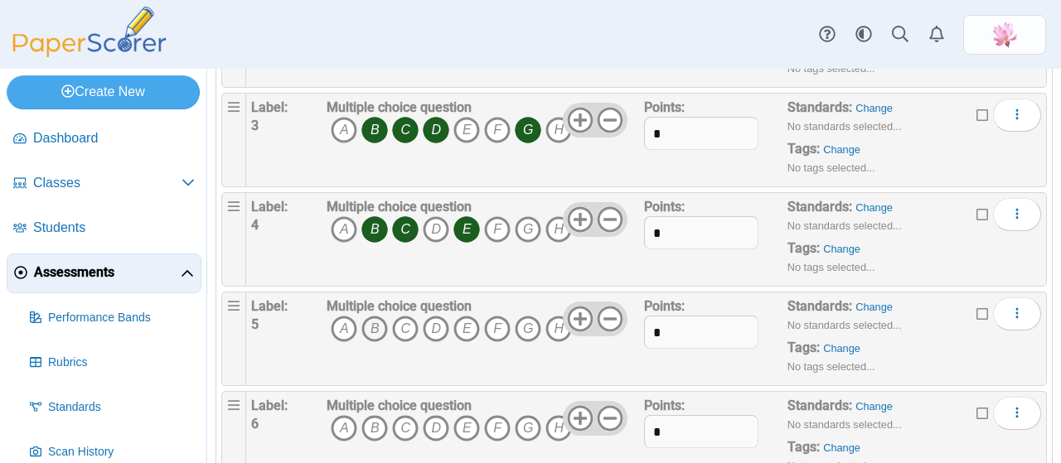
click at [383, 325] on icon "B" at bounding box center [375, 329] width 27 height 27
click at [463, 321] on icon "E" at bounding box center [467, 329] width 27 height 27
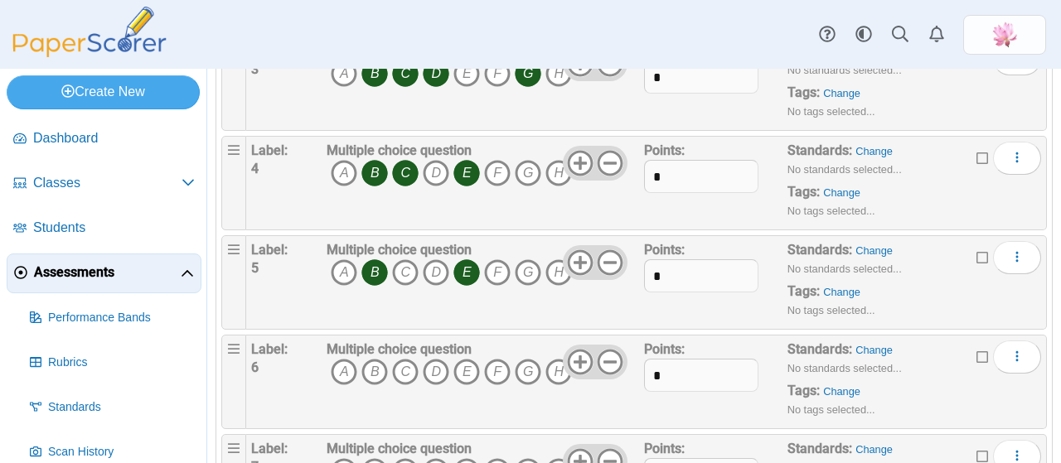
scroll to position [415, 0]
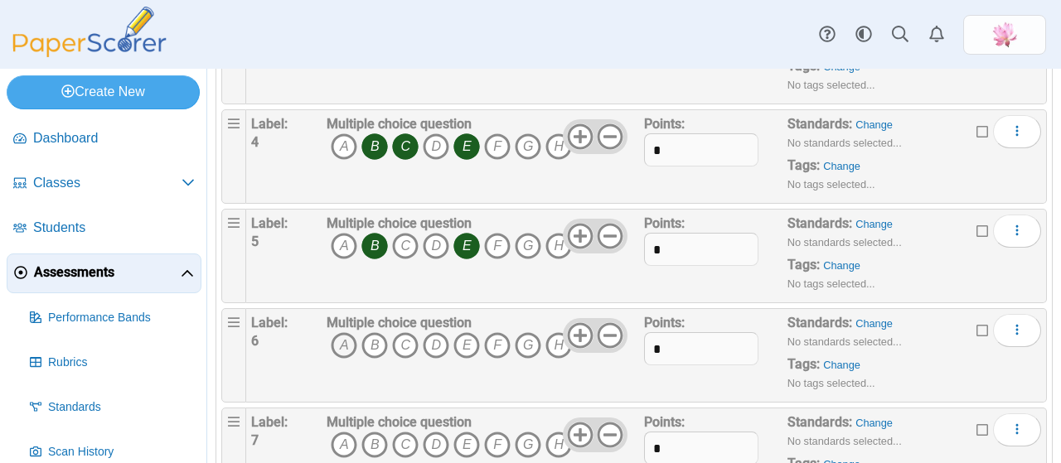
click at [340, 342] on icon "A" at bounding box center [344, 345] width 27 height 27
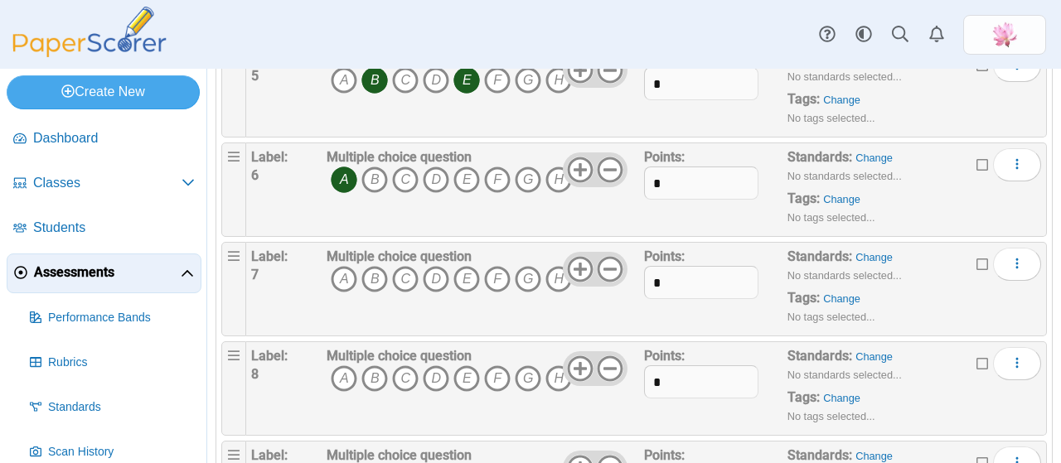
scroll to position [663, 0]
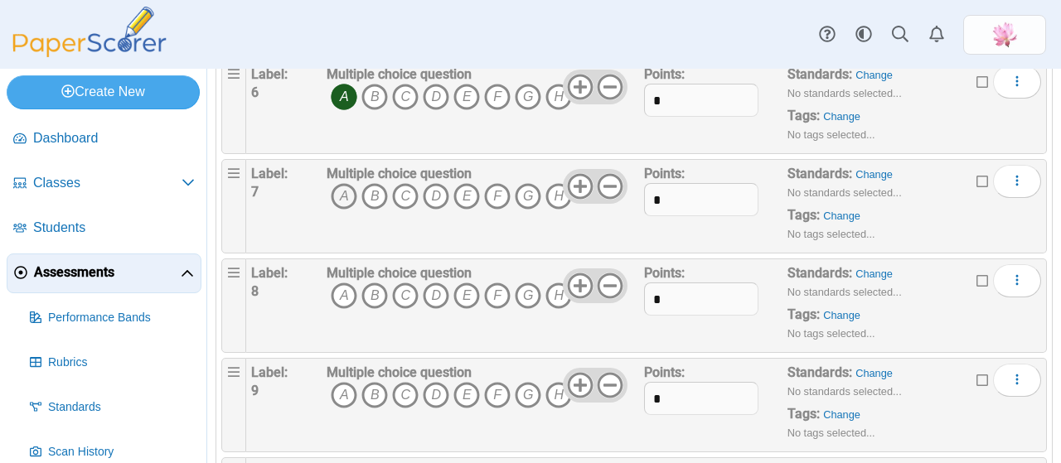
click at [352, 189] on icon "A" at bounding box center [344, 196] width 27 height 27
click at [404, 190] on icon "C" at bounding box center [405, 196] width 27 height 27
click at [463, 195] on icon "E" at bounding box center [467, 196] width 27 height 27
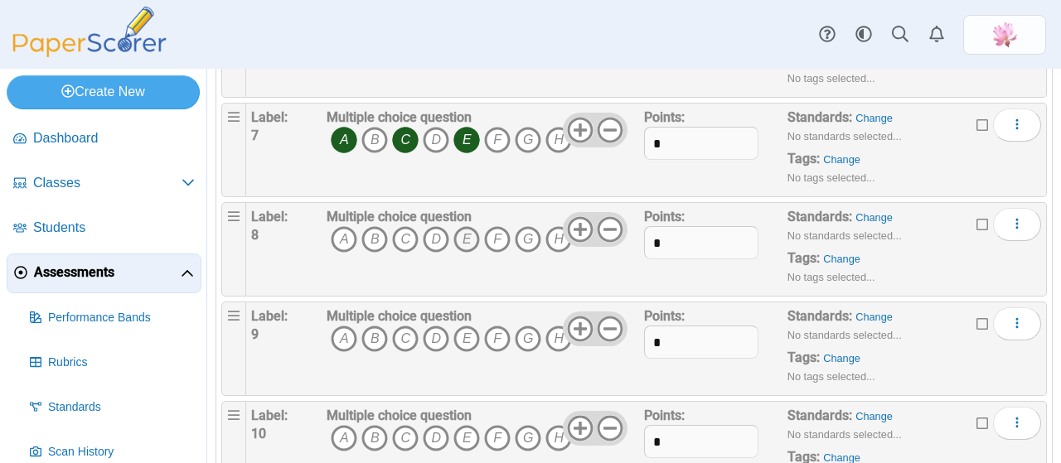
scroll to position [746, 0]
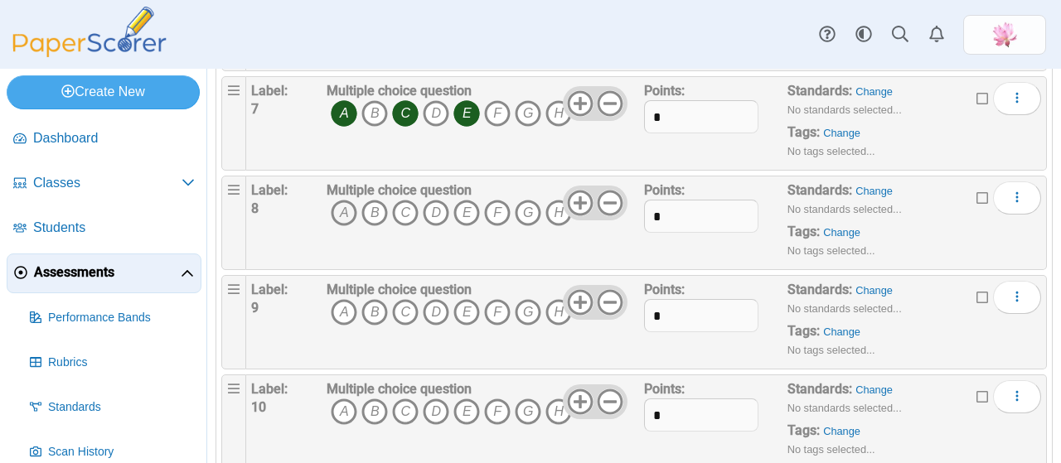
click at [335, 200] on icon "A" at bounding box center [344, 213] width 27 height 27
click at [442, 210] on icon "D" at bounding box center [436, 213] width 27 height 27
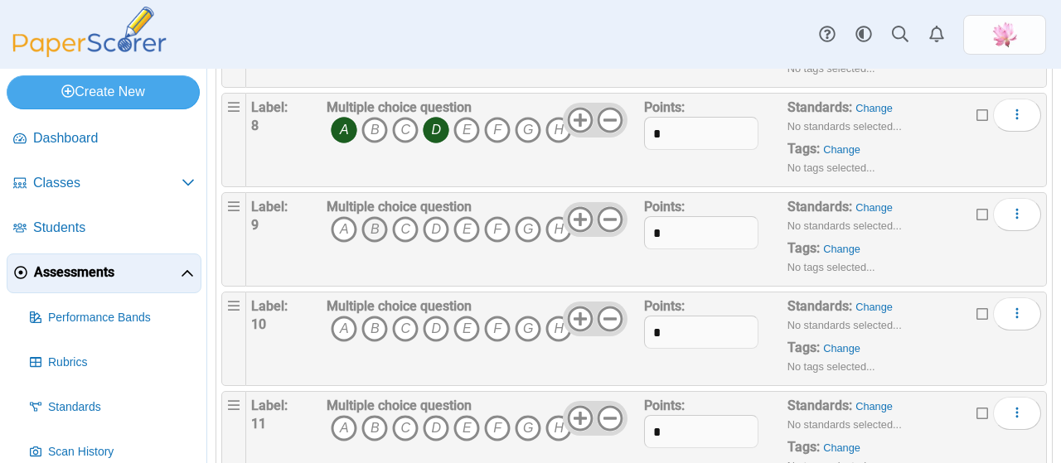
click at [378, 221] on icon "B" at bounding box center [375, 229] width 27 height 27
click at [406, 225] on icon "C" at bounding box center [405, 229] width 27 height 27
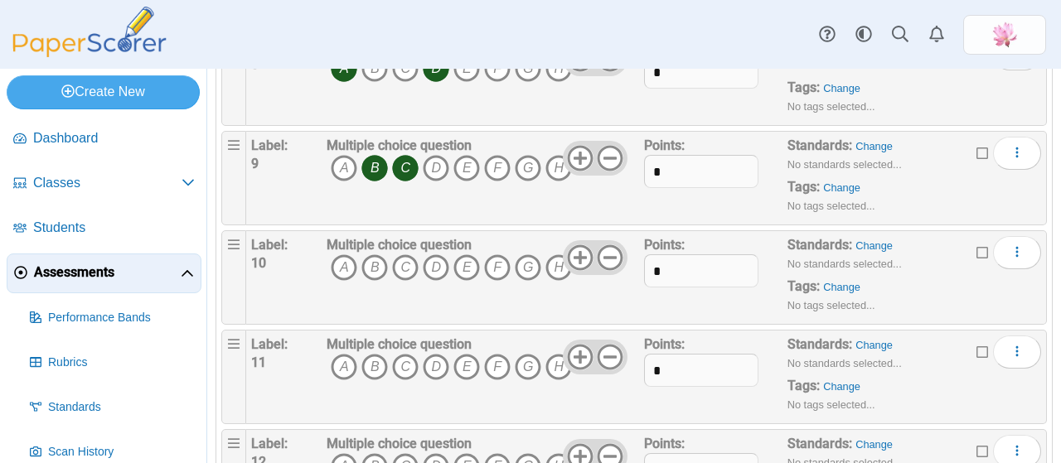
scroll to position [995, 0]
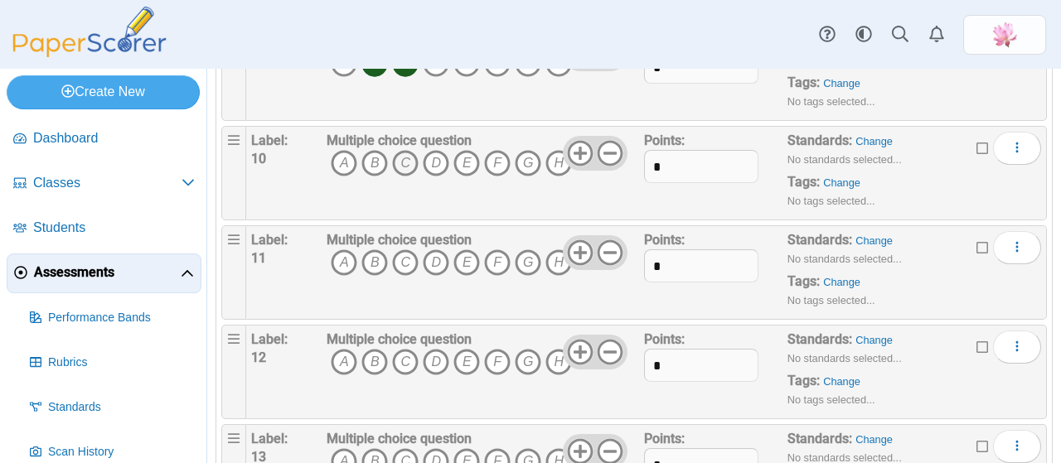
click at [405, 151] on icon "C" at bounding box center [405, 163] width 27 height 27
click at [433, 253] on icon "D" at bounding box center [436, 263] width 27 height 27
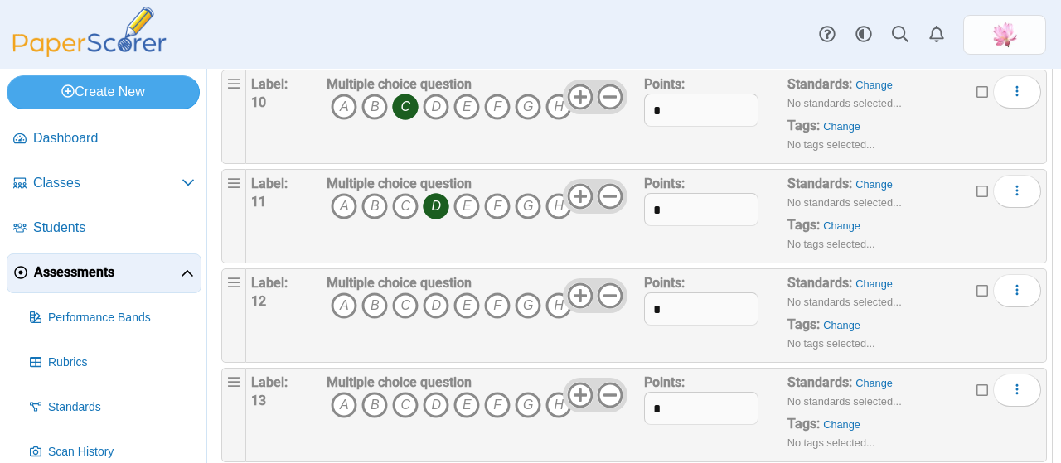
scroll to position [1078, 0]
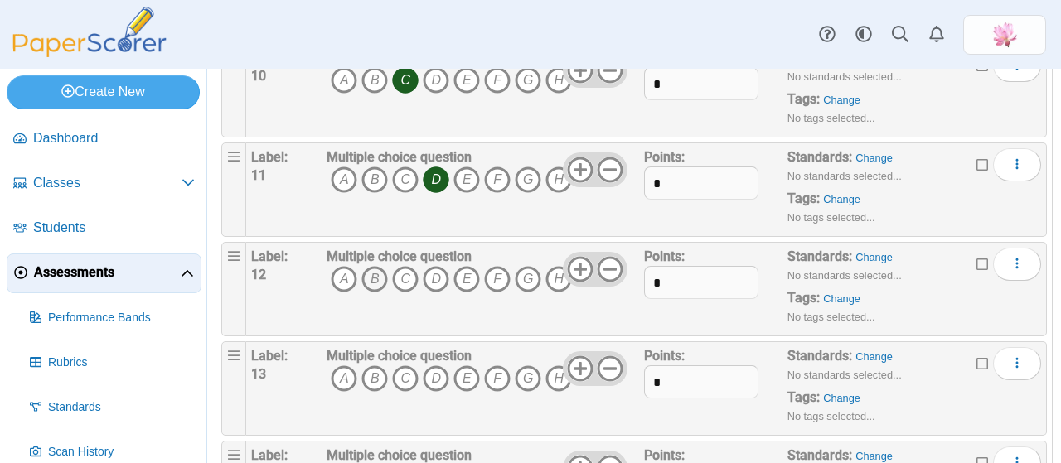
click at [373, 269] on icon "B" at bounding box center [375, 279] width 27 height 27
click at [434, 269] on icon "D" at bounding box center [436, 279] width 27 height 27
click at [473, 268] on icon "E" at bounding box center [467, 279] width 27 height 27
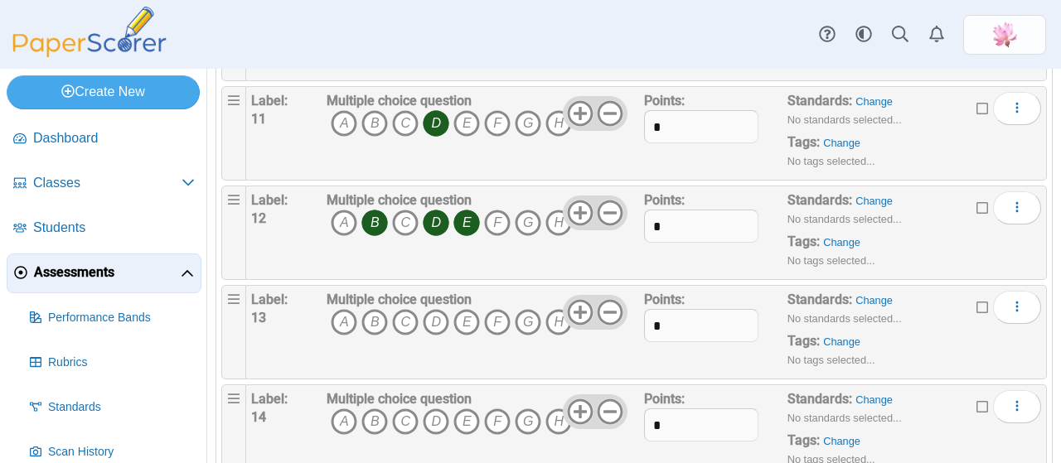
scroll to position [1161, 0]
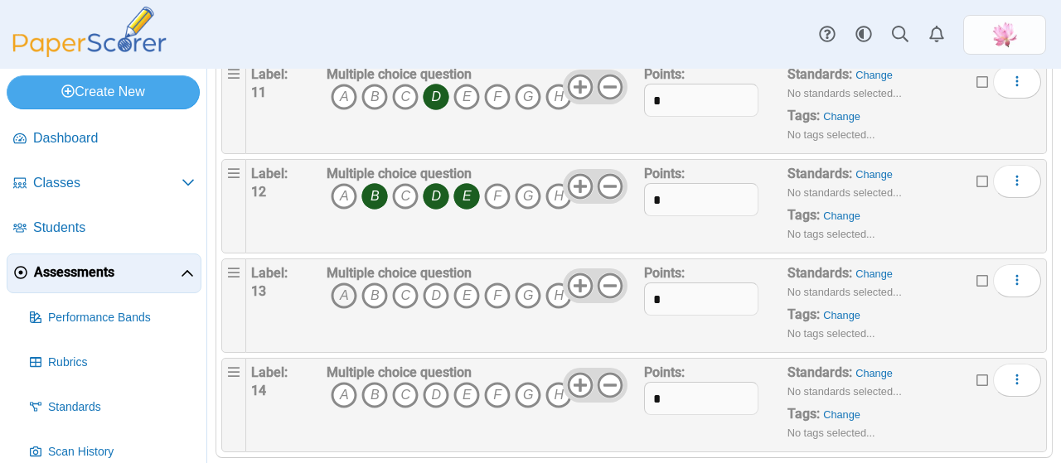
click at [343, 291] on icon "A" at bounding box center [344, 296] width 27 height 27
click at [377, 288] on icon "B" at bounding box center [375, 296] width 27 height 27
click at [407, 289] on icon "C" at bounding box center [405, 296] width 27 height 27
click at [433, 284] on icon "D" at bounding box center [436, 296] width 27 height 27
click at [459, 283] on icon "E" at bounding box center [467, 296] width 27 height 27
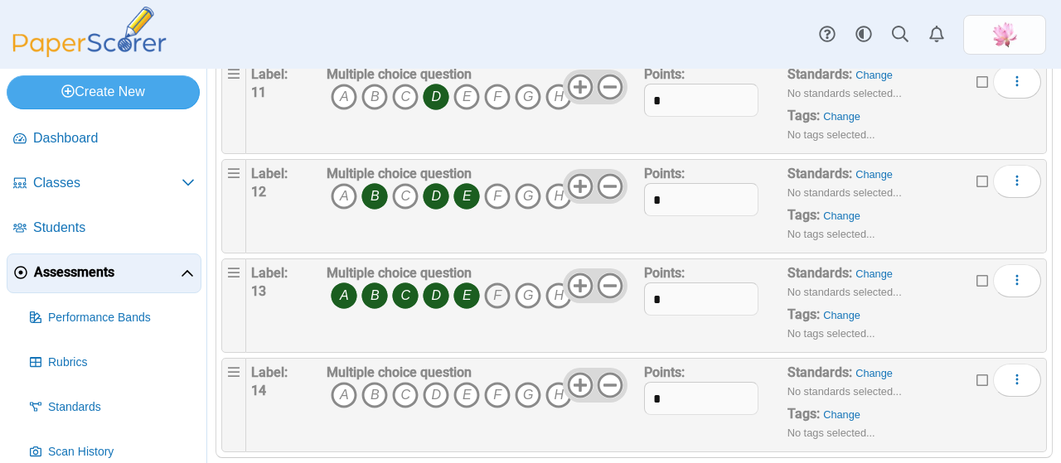
click at [494, 288] on icon "F" at bounding box center [497, 296] width 27 height 27
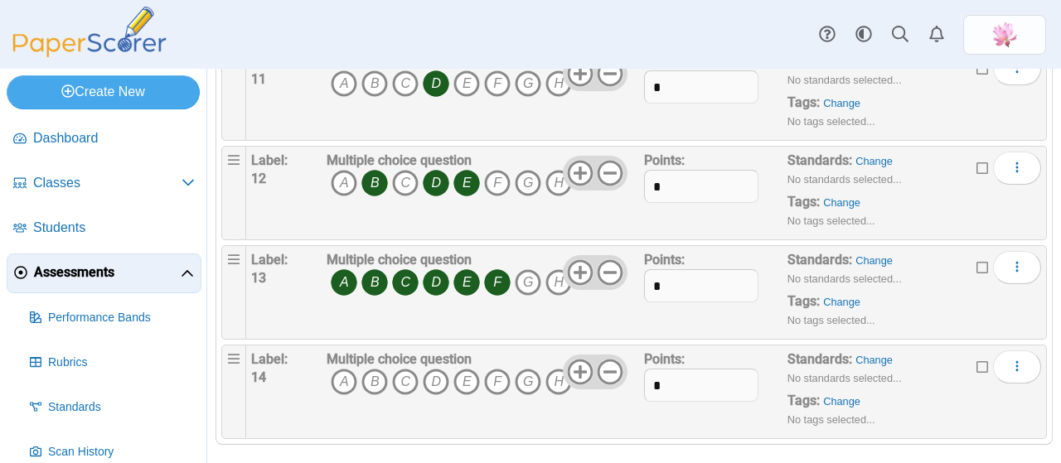
scroll to position [1178, 0]
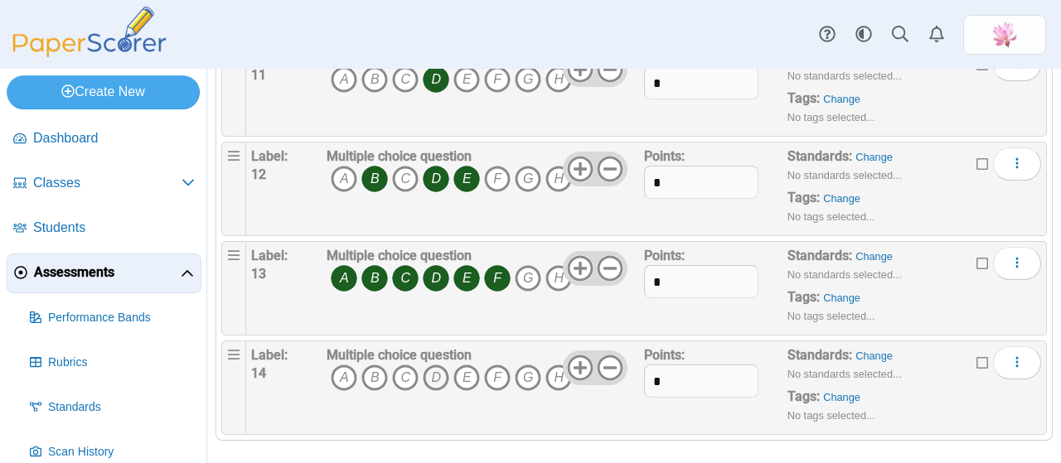
click at [432, 369] on icon "D" at bounding box center [436, 378] width 27 height 27
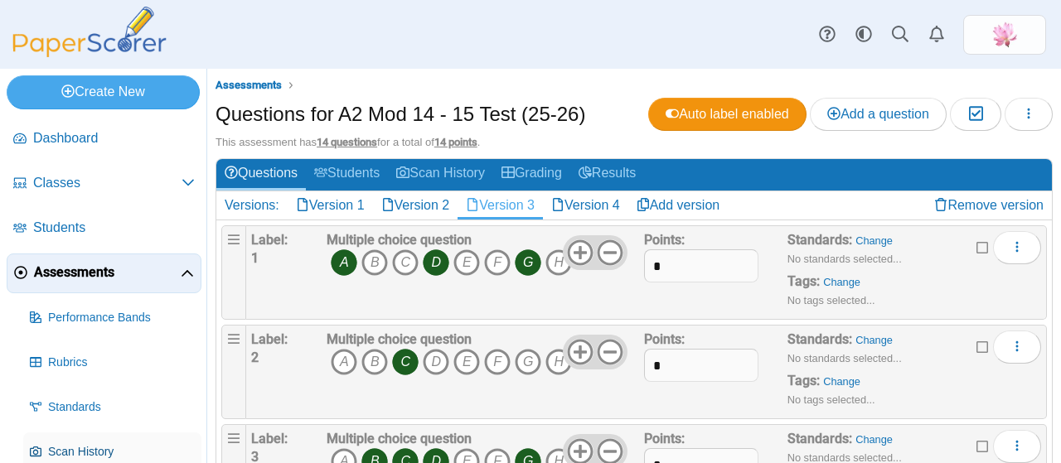
scroll to position [108, 0]
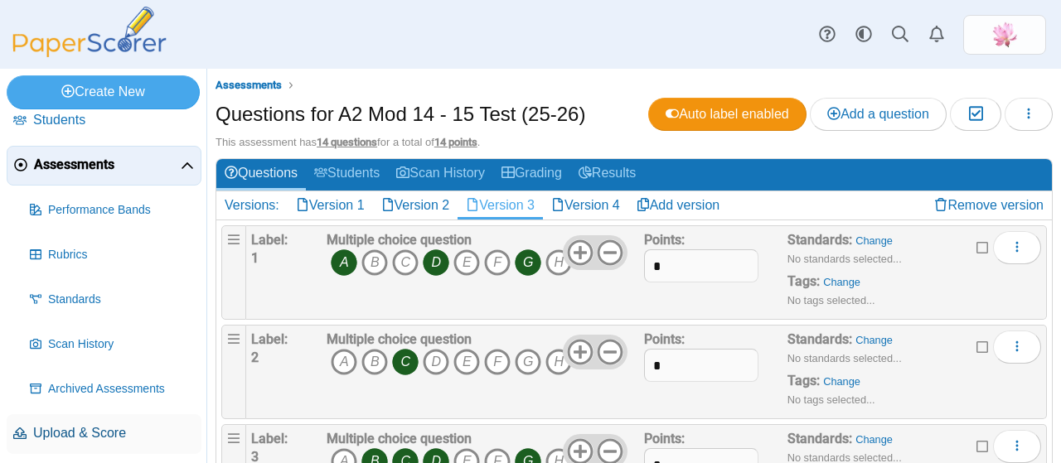
click at [106, 419] on link "Upload & Score" at bounding box center [104, 435] width 195 height 40
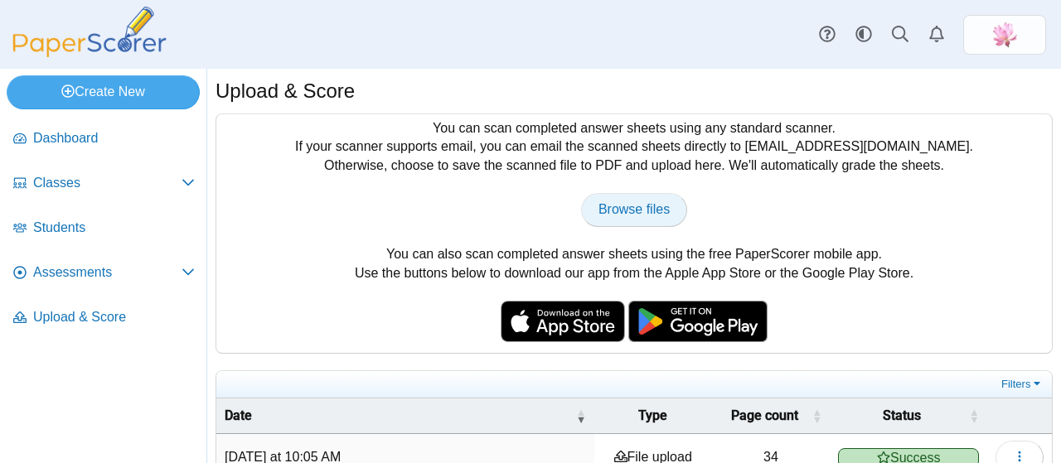
type input "**********"
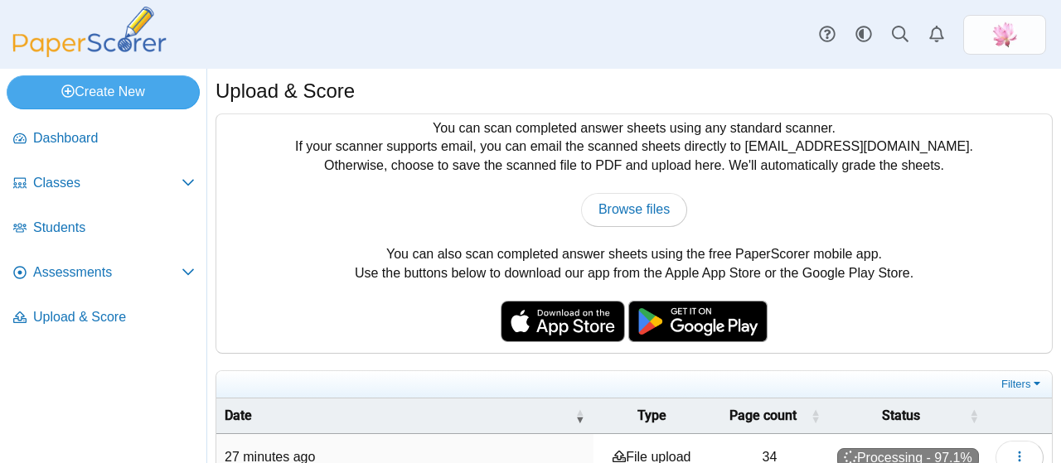
click at [531, 198] on div "Browse files There was a problem with the uploaded file.... Please try again...…" at bounding box center [634, 209] width 819 height 33
